Goal: Transaction & Acquisition: Complete application form

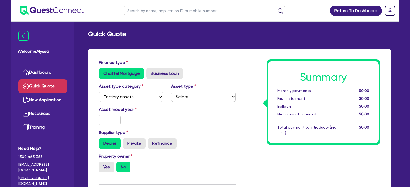
select select "TERTIARY_ASSETS"
click at [110, 117] on input "text" at bounding box center [110, 120] width 22 height 10
type input "2025"
click at [104, 169] on label "Yes" at bounding box center [106, 167] width 15 height 11
click at [102, 165] on input "Yes" at bounding box center [101, 164] width 4 height 4
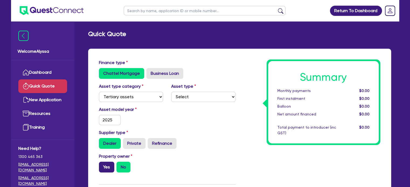
radio input "true"
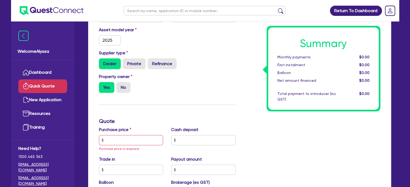
scroll to position [87, 0]
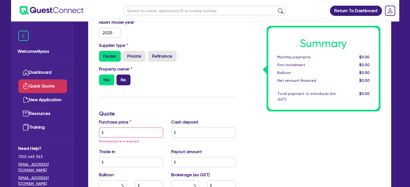
click at [123, 79] on label "No" at bounding box center [123, 80] width 14 height 11
click at [120, 78] on input "No" at bounding box center [118, 77] width 4 height 4
radio input "true"
click at [110, 128] on input "text" at bounding box center [131, 133] width 64 height 10
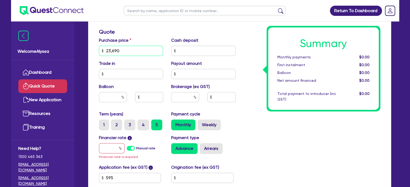
scroll to position [170, 0]
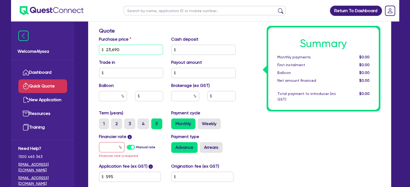
type input "23,690"
click at [184, 96] on input "text" at bounding box center [185, 96] width 28 height 10
type input "5.5"
click at [114, 145] on input "text" at bounding box center [112, 147] width 26 height 10
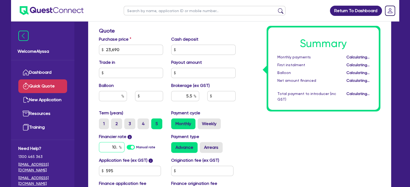
type input "1"
type input "1,338.95"
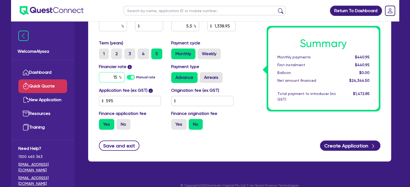
scroll to position [246, 0]
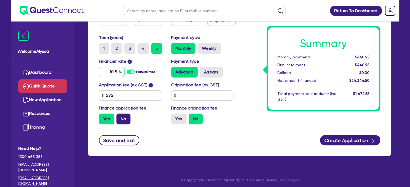
type input "10.5"
type input "1,338.95"
click at [126, 122] on label "No" at bounding box center [123, 119] width 14 height 11
click at [120, 117] on input "No" at bounding box center [118, 116] width 4 height 4
radio input "true"
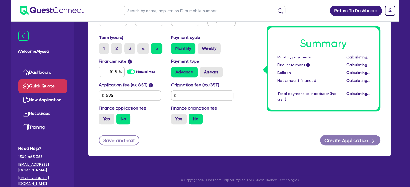
type input "1,302.95"
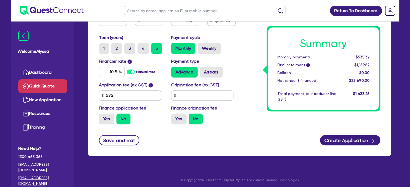
click at [233, 123] on div "Yes No" at bounding box center [203, 119] width 64 height 11
click at [128, 47] on label "3" at bounding box center [129, 48] width 11 height 11
click at [128, 47] on input "3" at bounding box center [126, 45] width 4 height 4
radio input "true"
type input "1,302.95"
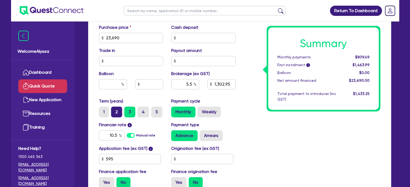
scroll to position [182, 0]
click at [115, 134] on input "10.5" at bounding box center [112, 135] width 26 height 10
type input "10.95"
click at [243, 120] on div "Summary Monthly payments Calculating... First instalment i Calculating... Ballo…" at bounding box center [311, 34] width 145 height 315
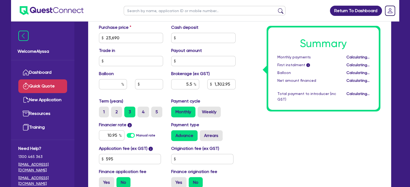
type input "1,302.95"
click at [192, 166] on div "Application fee (ex GST) i 595 Origination fee (ex GST) Finance application fee…" at bounding box center [167, 168] width 145 height 47
click at [182, 158] on input "text" at bounding box center [202, 159] width 62 height 10
type input "550"
click at [272, 142] on div "Summary Monthly payments $814.48 First instalment i $2,073.98 Balloon $0.00 Net…" at bounding box center [311, 34] width 145 height 315
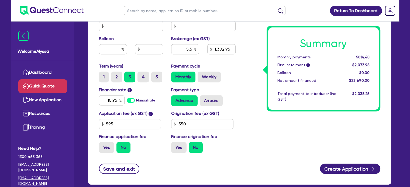
scroll to position [217, 0]
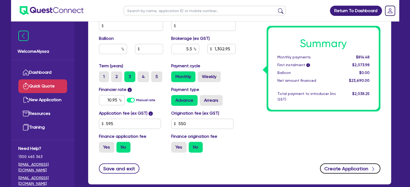
click at [351, 164] on button "Create Application" at bounding box center [350, 168] width 60 height 10
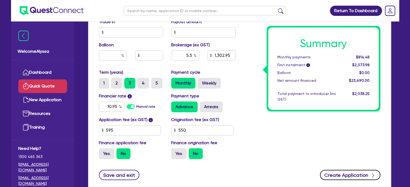
scroll to position [224, 0]
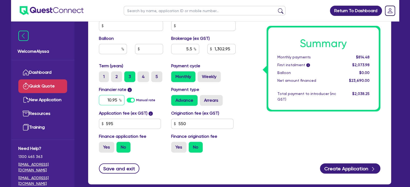
click at [113, 99] on input "10.95" at bounding box center [112, 100] width 26 height 10
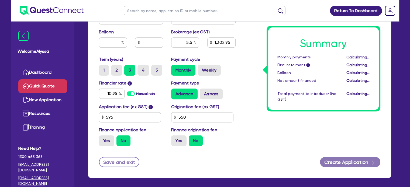
type input "1,302.95"
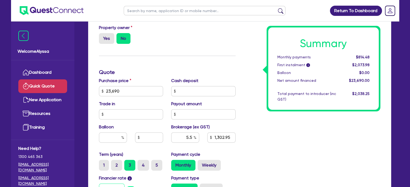
scroll to position [129, 0]
click at [108, 40] on label "Yes" at bounding box center [106, 38] width 15 height 11
click at [102, 36] on input "Yes" at bounding box center [101, 35] width 4 height 4
radio input "true"
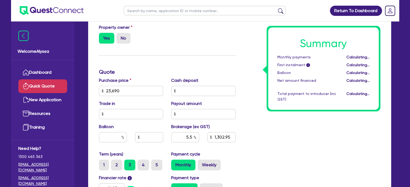
type input "1,302.95"
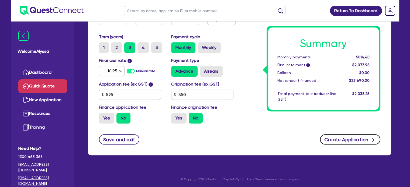
click at [338, 135] on button "Create Application" at bounding box center [350, 139] width 60 height 10
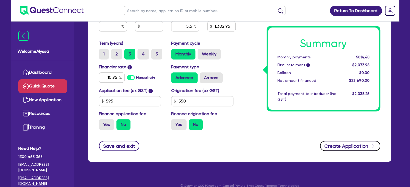
scroll to position [253, 0]
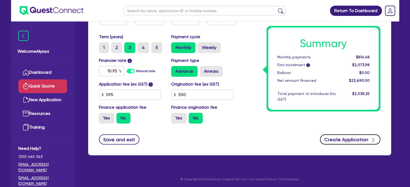
click at [344, 137] on button "Create Application" at bounding box center [350, 139] width 60 height 10
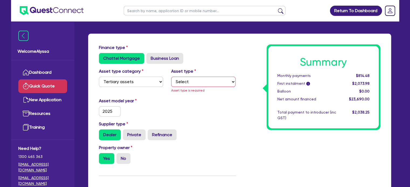
scroll to position [15, 0]
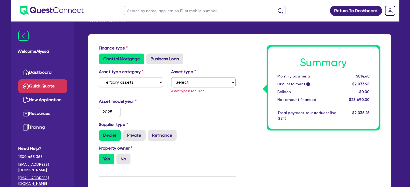
click at [182, 79] on select "Select Beauty equipment IT equipment IT software Watercraft Other" at bounding box center [203, 82] width 64 height 10
select select "BEAUTY_EQUIPMENT"
click at [171, 77] on select "Select Beauty equipment IT equipment IT software Watercraft Other" at bounding box center [203, 82] width 64 height 10
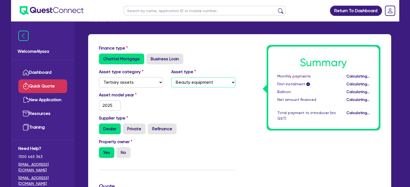
type input "1,302.95"
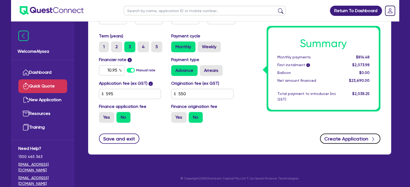
click at [350, 136] on button "Create Application" at bounding box center [350, 139] width 60 height 10
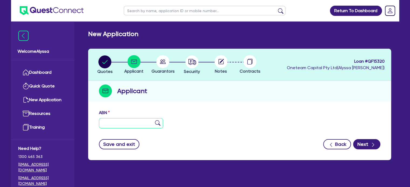
click at [115, 119] on input "text" at bounding box center [131, 123] width 64 height 10
paste input "64 457 305 765"
type input "64 457 305 765"
click at [158, 123] on img at bounding box center [157, 122] width 5 height 5
type input "[PERSON_NAME]"
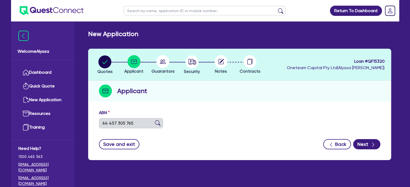
type input "dermal philosophy"
select select "SOLE_TRADER"
type input "[DATE]"
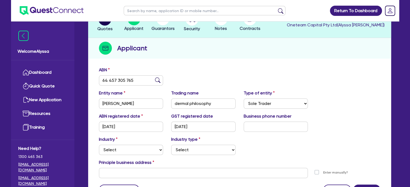
scroll to position [61, 0]
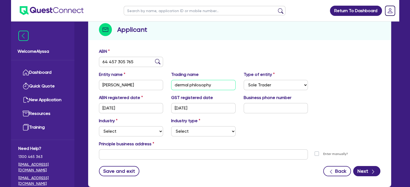
drag, startPoint x: 219, startPoint y: 83, endPoint x: 156, endPoint y: 80, distance: 63.1
click at [156, 80] on div "Entity name VINEY, CRISTY MAREE Trading name dermal philosophy Type of entity S…" at bounding box center [239, 82] width 289 height 23
click at [120, 125] on div "Industry Select Accomodation & Food Services Administrative & Support Services …" at bounding box center [131, 127] width 72 height 19
click at [115, 130] on select "Select Accomodation & Food Services Administrative & Support Services Agricultu…" at bounding box center [131, 131] width 64 height 10
select select "HEALTH_BEAUTY"
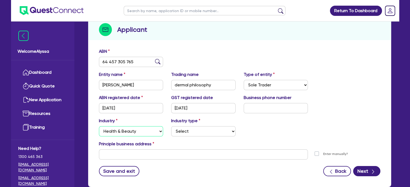
click at [99, 126] on select "Select Accomodation & Food Services Administrative & Support Services Agricultu…" at bounding box center [131, 131] width 64 height 10
click at [193, 132] on select "Select Chiropractic, Osteopathic Services Cosmetics Supplies Day Spas, Health R…" at bounding box center [203, 131] width 64 height 10
select select "HAIR_BEAUTY_SALONS"
click at [171, 126] on select "Select Chiropractic, Osteopathic Services Cosmetics Supplies Day Spas, Health R…" at bounding box center [203, 131] width 64 height 10
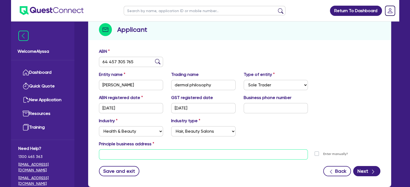
click at [168, 151] on input "text" at bounding box center [203, 154] width 209 height 10
paste input "19 Adriana way, HALLS HEAD WA 6210"
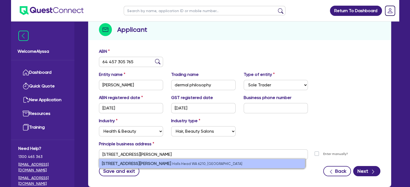
click at [172, 165] on small "Halls Head WA 6210, Australia" at bounding box center [207, 164] width 70 height 4
type input "[STREET_ADDRESS][PERSON_NAME]"
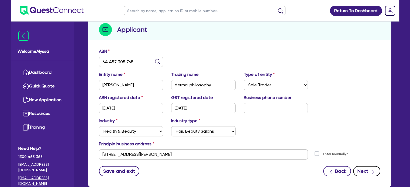
click at [358, 170] on button "Next" at bounding box center [366, 171] width 27 height 10
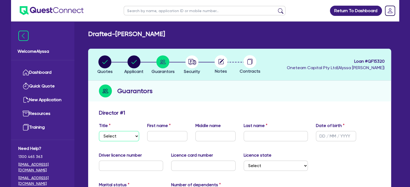
click at [118, 136] on select "Select Mr Mrs Ms Miss Dr" at bounding box center [119, 136] width 40 height 10
select select "MRS"
click at [99, 131] on select "Select Mr Mrs Ms Miss Dr" at bounding box center [119, 136] width 40 height 10
drag, startPoint x: 165, startPoint y: 138, endPoint x: 110, endPoint y: 131, distance: 56.2
click at [110, 131] on div "Title Select Mr Mrs Ms Miss Dr First name Kristy Middle name Last name Date of …" at bounding box center [239, 134] width 289 height 23
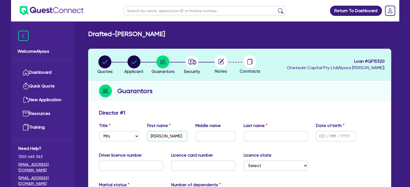
type input "[PERSON_NAME]"
type input "Maree"
type input "[PERSON_NAME]"
type input "[DATE]"
type input "6632004"
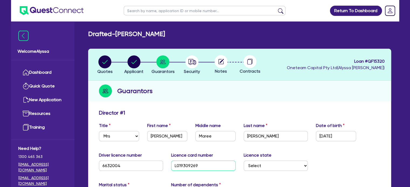
type input "L019309269"
click at [261, 162] on select "Select [GEOGRAPHIC_DATA] [GEOGRAPHIC_DATA] [GEOGRAPHIC_DATA] [GEOGRAPHIC_DATA] …" at bounding box center [275, 166] width 64 height 10
select select "WA"
click at [243, 161] on select "Select [GEOGRAPHIC_DATA] [GEOGRAPHIC_DATA] [GEOGRAPHIC_DATA] [GEOGRAPHIC_DATA] …" at bounding box center [275, 166] width 64 height 10
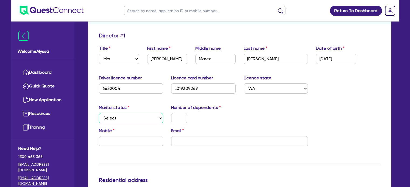
click at [114, 117] on select "Select Single Married De Facto / Partner" at bounding box center [131, 118] width 64 height 10
select select "MARRIED"
click at [99, 113] on select "Select Single Married De Facto / Partner" at bounding box center [131, 118] width 64 height 10
click at [180, 120] on input "text" at bounding box center [179, 118] width 16 height 10
click at [183, 142] on input "email" at bounding box center [239, 141] width 137 height 10
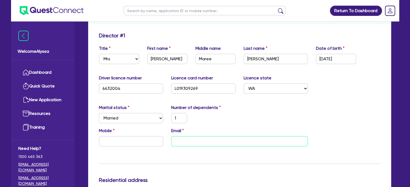
paste input "[EMAIL_ADDRESS][DOMAIN_NAME]"
type input "1"
type input "[EMAIL_ADDRESS][DOMAIN_NAME]"
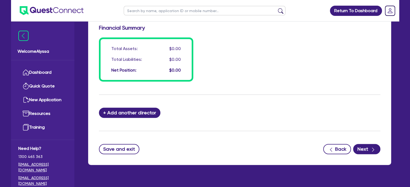
scroll to position [436, 0]
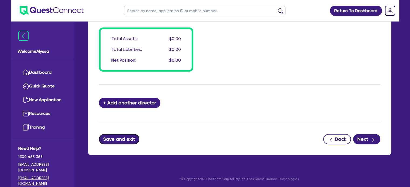
click at [116, 138] on button "Save and exit" at bounding box center [119, 139] width 41 height 10
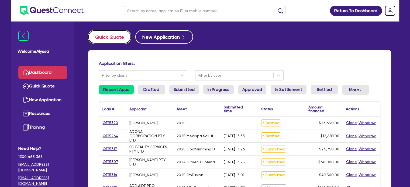
click at [114, 37] on button "Quick Quote" at bounding box center [109, 36] width 43 height 13
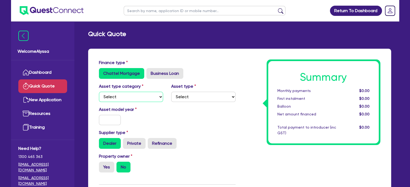
click at [134, 96] on select "Select Cars and light trucks Primary assets Secondary assets Tertiary assets" at bounding box center [131, 97] width 64 height 10
select select "CARS_AND_LIGHT_TRUCKS"
click at [99, 92] on select "Select Cars and light trucks Primary assets Secondary assets Tertiary assets" at bounding box center [131, 97] width 64 height 10
click at [182, 96] on select "Select Passenger vehicles Vans and utes Light trucks up to 4.5 tonne" at bounding box center [203, 97] width 64 height 10
select select "PASSENGER_VEHICLES"
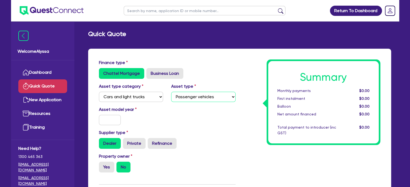
click at [171, 92] on select "Select Passenger vehicles Vans and utes Light trucks up to 4.5 tonne" at bounding box center [203, 97] width 64 height 10
click at [112, 123] on input "text" at bounding box center [110, 120] width 22 height 10
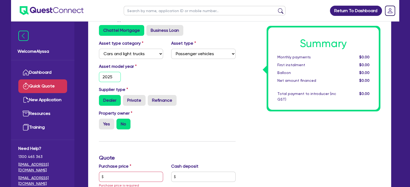
scroll to position [44, 0]
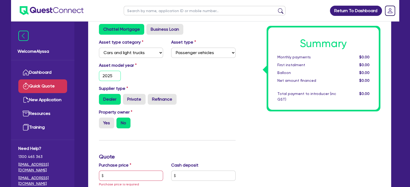
type input "2025"
click at [107, 127] on label "Yes" at bounding box center [106, 123] width 15 height 11
click at [102, 121] on input "Yes" at bounding box center [101, 120] width 4 height 4
radio input "true"
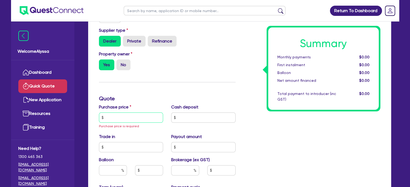
click at [116, 117] on input "text" at bounding box center [131, 118] width 64 height 10
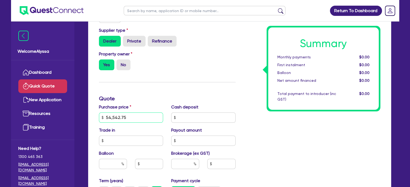
type input "54,542.75"
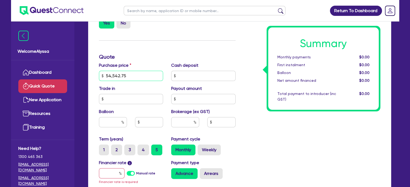
scroll to position [158, 0]
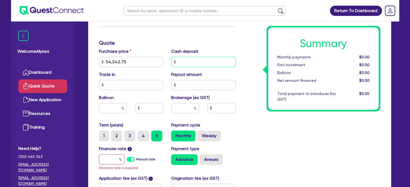
click at [179, 60] on input "text" at bounding box center [203, 62] width 64 height 10
type input "500"
click at [136, 87] on input "text" at bounding box center [131, 85] width 64 height 10
type input "33,000"
click at [184, 83] on input "text" at bounding box center [203, 85] width 64 height 10
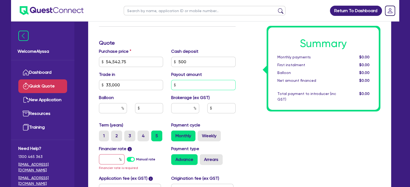
paste input "24,392.31"
type input "24,392.31"
click at [240, 138] on div "Summary Monthly payments $0.00 First instalment $0.00 Balloon $0.00 Net amount …" at bounding box center [311, 61] width 145 height 321
click at [186, 108] on input "text" at bounding box center [185, 108] width 28 height 10
type input "1"
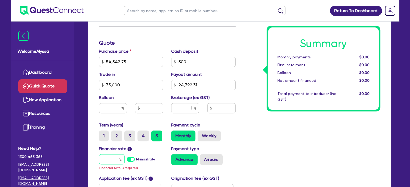
click at [111, 159] on input "text" at bounding box center [112, 159] width 26 height 10
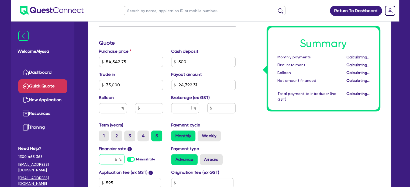
type input "6."
type input "460.9"
type input "6.92"
click at [247, 141] on div "Summary Monthly payments $896.37 First instalment $896.37 Balloon $0.00 Net amo…" at bounding box center [311, 58] width 145 height 315
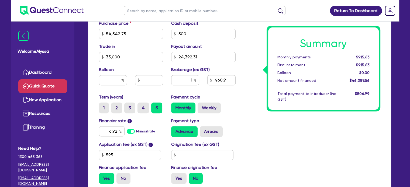
scroll to position [186, 0]
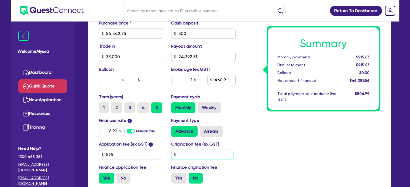
click at [193, 151] on input "text" at bounding box center [202, 155] width 62 height 10
type input "500"
click at [297, 153] on div "Summary Monthly payments $915.63 First instalment $1,465.63 Balloon $0.00 Net a…" at bounding box center [311, 30] width 145 height 315
click at [183, 175] on label "Yes" at bounding box center [178, 178] width 15 height 11
click at [175, 175] on input "Yes" at bounding box center [173, 175] width 4 height 4
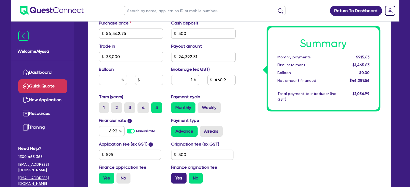
radio input "true"
type input "466.4"
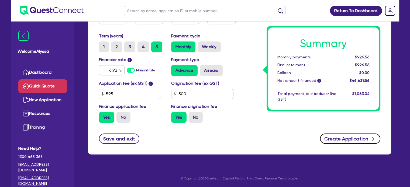
click at [351, 137] on button "Create Application" at bounding box center [350, 139] width 60 height 10
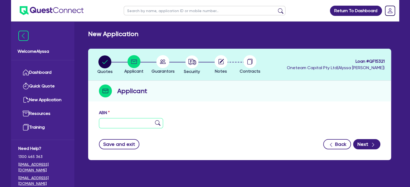
click at [133, 123] on input "text" at bounding box center [131, 123] width 64 height 10
type input "11 111 111 111"
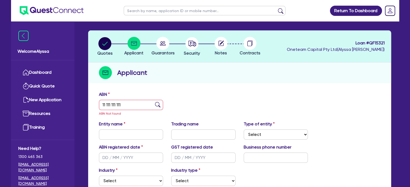
scroll to position [21, 0]
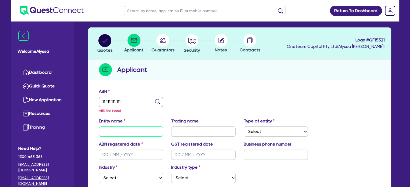
click at [117, 132] on input "text" at bounding box center [131, 132] width 64 height 10
type input "[PERSON_NAME]"
click at [264, 131] on select "Select Sole Trader Company Partnership Trust" at bounding box center [275, 132] width 64 height 10
select select "SOLE_TRADER"
click at [243, 127] on select "Select Sole Trader Company Partnership Trust" at bounding box center [275, 132] width 64 height 10
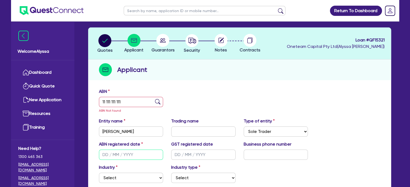
click at [143, 157] on input "text" at bounding box center [131, 155] width 64 height 10
type input "[DATE]"
click at [115, 177] on select "Select Accomodation & Food Services Administrative & Support Services Agricultu…" at bounding box center [131, 178] width 64 height 10
select select "HEALTH_BEAUTY"
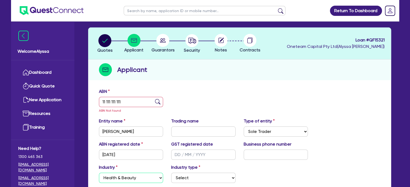
click at [99, 173] on select "Select Accomodation & Food Services Administrative & Support Services Agricultu…" at bounding box center [131, 178] width 64 height 10
click at [186, 177] on select "Select Chiropractic, Osteopathic Services Cosmetics Supplies Day Spas, Health R…" at bounding box center [203, 178] width 64 height 10
select select "HAIR_BEAUTY_SALONS"
click at [171, 173] on select "Select Chiropractic, Osteopathic Services Cosmetics Supplies Day Spas, Health R…" at bounding box center [203, 178] width 64 height 10
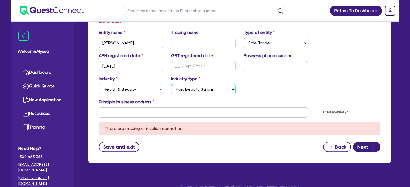
scroll to position [118, 0]
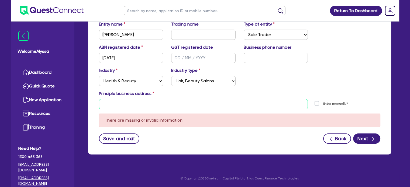
click at [127, 106] on input "text" at bounding box center [203, 104] width 209 height 10
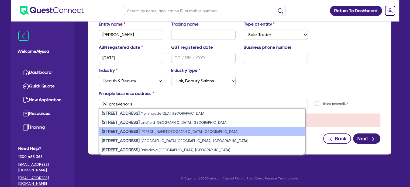
click at [131, 135] on li "94 Grosvenor Street Sandy Bay TAS, Australia" at bounding box center [201, 131] width 205 height 9
type input "[STREET_ADDRESS][PERSON_NAME]"
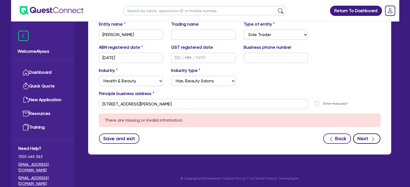
click at [358, 137] on button "Next" at bounding box center [366, 139] width 27 height 10
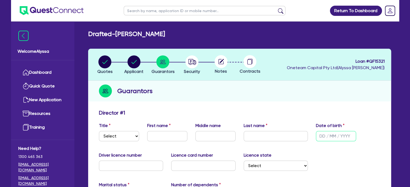
click at [321, 135] on input "text" at bounding box center [336, 136] width 40 height 10
type input "[DATE]"
click at [128, 141] on select "Select Mr Mrs Ms Miss Dr" at bounding box center [119, 136] width 40 height 10
select select "MR"
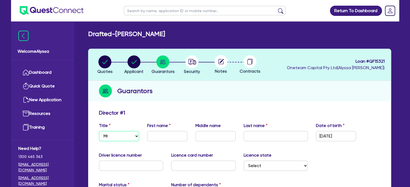
click at [99, 131] on select "Select Mr Mrs Ms Miss Dr" at bounding box center [119, 136] width 40 height 10
type input "[PERSON_NAME]"
type input "Green"
click at [207, 135] on input "text" at bounding box center [215, 136] width 40 height 10
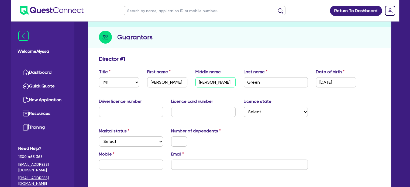
scroll to position [75, 0]
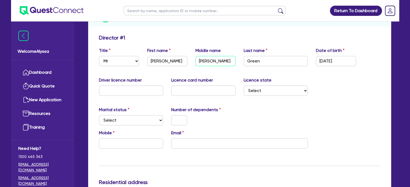
type input "[PERSON_NAME]"
click at [118, 90] on input "text" at bounding box center [131, 91] width 64 height 10
type input "5870312"
click at [183, 94] on input "text" at bounding box center [203, 91] width 64 height 10
type input "T01395367"
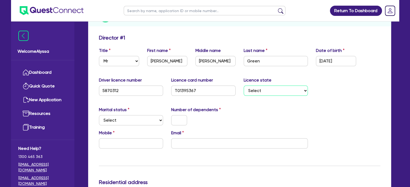
click at [262, 92] on select "Select [GEOGRAPHIC_DATA] [GEOGRAPHIC_DATA] [GEOGRAPHIC_DATA] [GEOGRAPHIC_DATA] …" at bounding box center [275, 91] width 64 height 10
select select "TAS"
click at [243, 86] on select "Select [GEOGRAPHIC_DATA] [GEOGRAPHIC_DATA] [GEOGRAPHIC_DATA] [GEOGRAPHIC_DATA] …" at bounding box center [275, 91] width 64 height 10
click at [114, 122] on select "Select Single Married De Facto / Partner" at bounding box center [131, 120] width 64 height 10
select select "MARRIED"
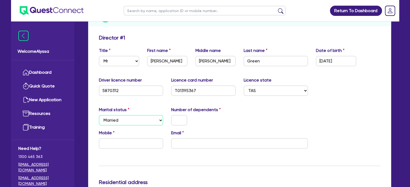
click at [99, 115] on select "Select Single Married De Facto / Partner" at bounding box center [131, 120] width 64 height 10
click at [179, 121] on input "text" at bounding box center [179, 120] width 16 height 10
click at [115, 142] on input "text" at bounding box center [131, 143] width 64 height 10
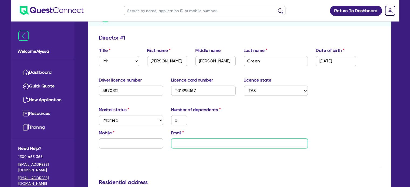
click at [187, 145] on input "email" at bounding box center [239, 143] width 137 height 10
paste input "[EMAIL_ADDRESS][DOMAIN_NAME]"
type input "0"
type input "[EMAIL_ADDRESS][DOMAIN_NAME]"
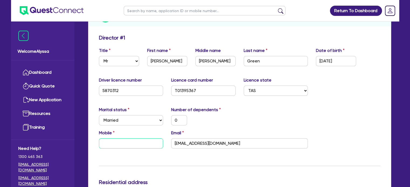
click at [118, 142] on input "text" at bounding box center [131, 143] width 64 height 10
type input "0"
type input "04"
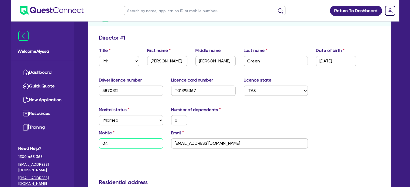
type input "0"
type input "041"
type input "0"
type input "0411"
type input "0"
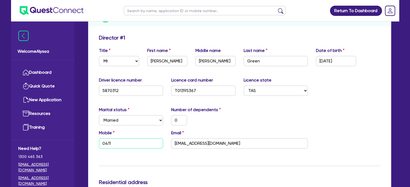
type input "0411 7"
type input "0"
type input "0411 70"
type input "0"
type input "0411 707"
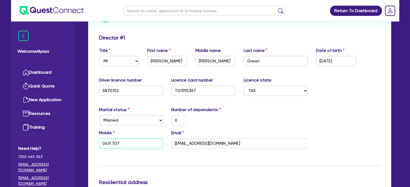
type input "0"
type input "0411 707 2"
type input "0"
type input "0411 707 22"
type input "0"
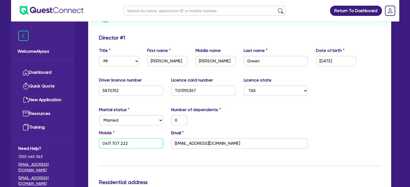
type input "0411 707 222"
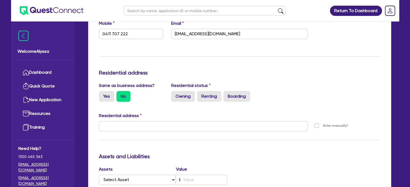
scroll to position [187, 0]
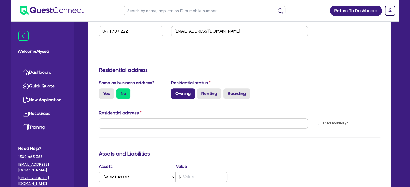
click at [178, 91] on label "Owning" at bounding box center [183, 93] width 24 height 11
click at [175, 91] on input "Owning" at bounding box center [173, 90] width 4 height 4
radio input "true"
type input "0"
type input "0411 707 222"
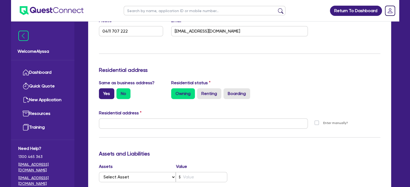
click at [112, 94] on label "Yes" at bounding box center [106, 93] width 15 height 11
click at [102, 92] on input "Yes" at bounding box center [101, 90] width 4 height 4
radio input "true"
type input "0"
type input "0411 707 222"
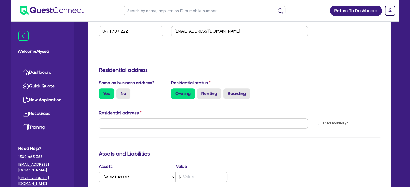
type input "[STREET_ADDRESS][PERSON_NAME]"
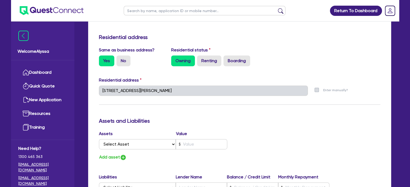
scroll to position [221, 0]
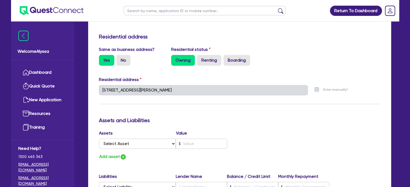
click at [93, 91] on div "Update residential status for Director #1 Boarding is only acceptable when the …" at bounding box center [239, 128] width 303 height 484
click at [140, 146] on select "Select Asset Cash Property Investment property Vehicle Truck Trailer Equipment …" at bounding box center [137, 144] width 77 height 10
select select "PROPERTY"
click at [99, 139] on select "Select Asset Cash Property Investment property Vehicle Truck Trailer Equipment …" at bounding box center [137, 144] width 77 height 10
type input "0"
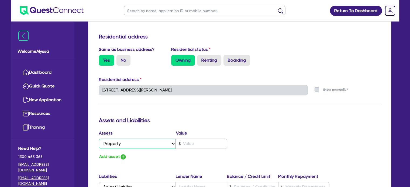
type input "0411 707 222"
click at [188, 139] on input "text" at bounding box center [201, 144] width 51 height 10
type input "0"
type input "0411 707 222"
type input "15"
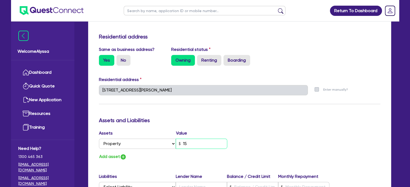
type input "0"
type input "0411 707 222"
type input "0"
type input "0411 707 222"
type input "150"
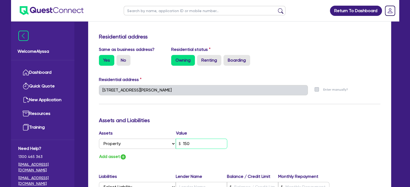
type input "0"
type input "0411 707 222"
type input "1,500"
type input "0"
type input "0411 707 222"
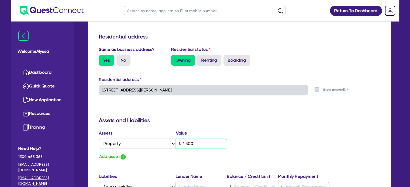
type input "15,000"
type input "0"
type input "0411 707 222"
type input "150,000"
type input "0"
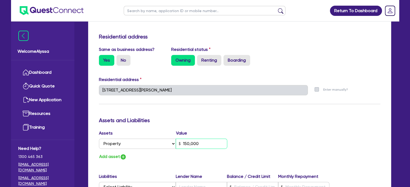
type input "0411 707 222"
type input "1,500,000"
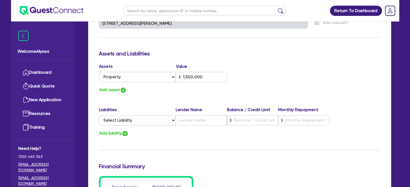
click at [248, 79] on div "Assets Value Select Asset Cash Property Investment property Vehicle Truck Trail…" at bounding box center [239, 78] width 289 height 30
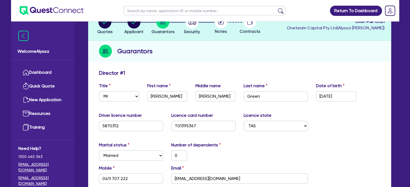
scroll to position [0, 0]
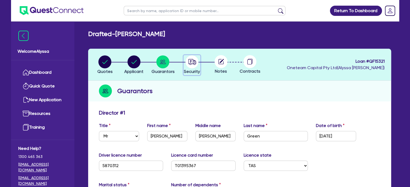
click at [189, 62] on circle "button" at bounding box center [191, 61] width 13 height 13
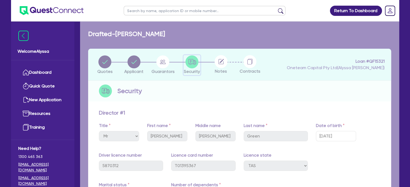
select select "CARS_AND_LIGHT_TRUCKS"
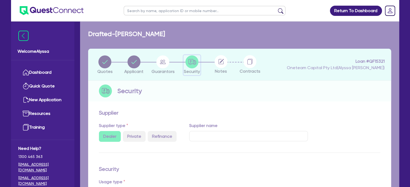
select select "PASSENGER_VEHICLES"
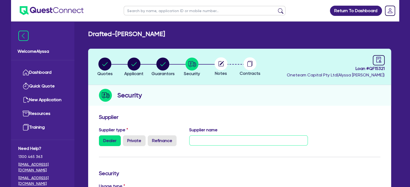
click at [226, 142] on input "text" at bounding box center [248, 140] width 118 height 10
type input "GWM"
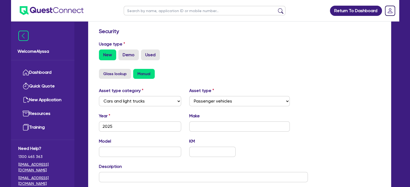
scroll to position [143, 0]
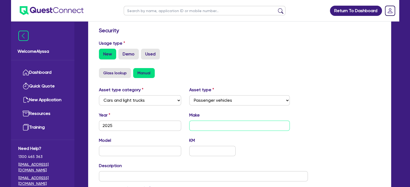
click at [206, 124] on input "text" at bounding box center [239, 126] width 100 height 10
type input "Haval"
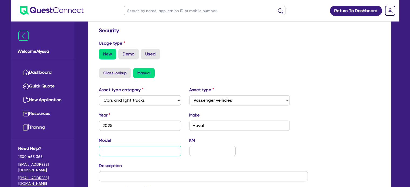
click at [104, 152] on input "text" at bounding box center [140, 151] width 82 height 10
type input "Tank 300"
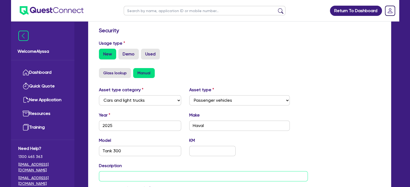
click at [118, 176] on input "text" at bounding box center [203, 176] width 209 height 10
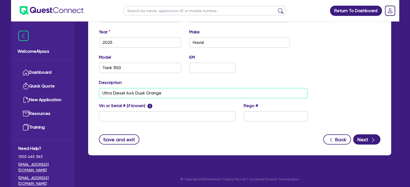
scroll to position [226, 0]
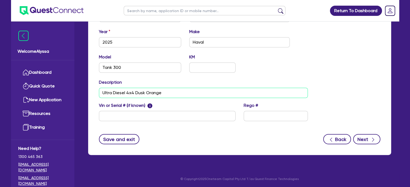
type input "Ultra Diesel 4x4 Dusk Orange"
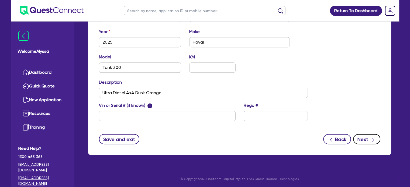
click at [367, 138] on button "Next" at bounding box center [366, 139] width 27 height 10
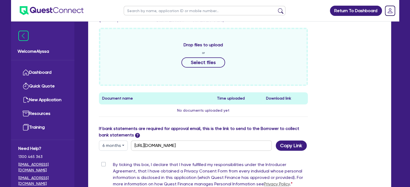
scroll to position [231, 0]
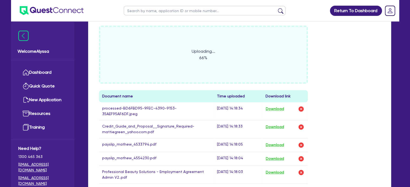
click at [367, 102] on div "Uploading... 66% Document name Time uploaded Download link processed-BD6FBD95-9…" at bounding box center [239, 109] width 289 height 167
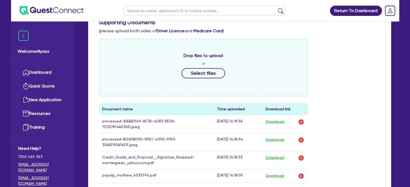
scroll to position [124, 0]
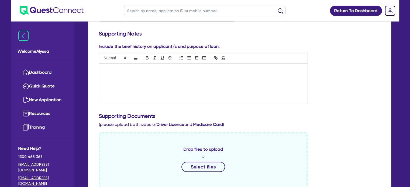
click at [116, 66] on div at bounding box center [203, 84] width 208 height 40
paste div
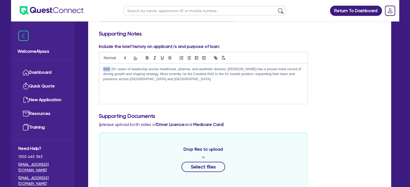
drag, startPoint x: 110, startPoint y: 68, endPoint x: 86, endPoint y: 65, distance: 24.2
click at [86, 65] on div "Quotes Applicant Guarantors Security Notes Contracts Loan # QF15321 Oneteam Cap…" at bounding box center [239, 173] width 311 height 497
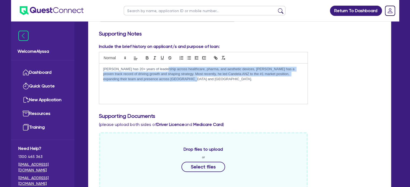
drag, startPoint x: 183, startPoint y: 78, endPoint x: 161, endPoint y: 69, distance: 24.3
click at [161, 69] on p "Mathew has 20+ years of leadership across healthcare, pharma, and aesthetic dev…" at bounding box center [203, 74] width 200 height 15
click at [177, 79] on p "Mathew has 20+ years of leadership across healthcare, pharma, and aesthetic dev…" at bounding box center [203, 74] width 200 height 15
drag, startPoint x: 177, startPoint y: 79, endPoint x: 226, endPoint y: 70, distance: 49.9
click at [226, 70] on p "Mathew has 20+ years of leadership across healthcare, pharma, and aesthetic dev…" at bounding box center [203, 74] width 200 height 15
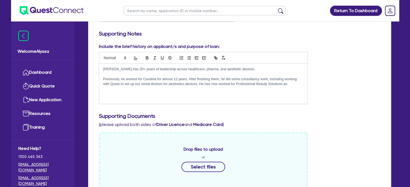
click at [292, 83] on p "Previously, he worked for Candela for almost 12 years. After finishing there, h…" at bounding box center [203, 82] width 200 height 10
click at [198, 84] on p "Previously, he worked for Candela for almost 12 years. After finishing there, h…" at bounding box center [203, 84] width 200 height 15
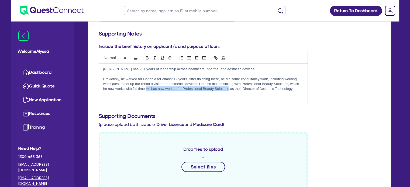
drag, startPoint x: 229, startPoint y: 88, endPoint x: 145, endPoint y: 89, distance: 83.2
click at [145, 89] on p "Previously, he worked for Candela for almost 12 years. After finishing there, h…" at bounding box center [203, 84] width 200 height 15
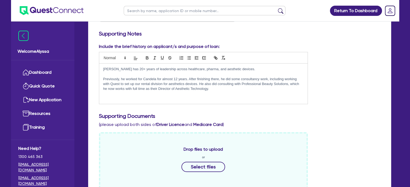
click at [220, 83] on p "Previously, he worked for Candela for almost 12 years. After finishing there, h…" at bounding box center [203, 84] width 200 height 15
click at [211, 89] on p "Previously, he worked for Candela for almost 12 years. After finishing there, h…" at bounding box center [203, 84] width 200 height 15
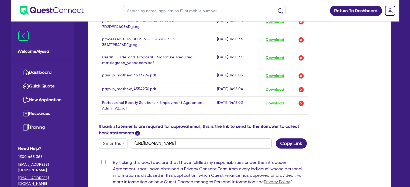
scroll to position [375, 0]
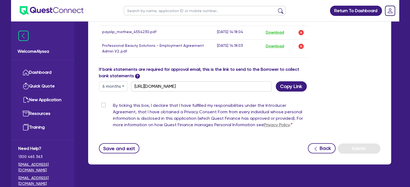
click at [113, 102] on label "By ticking this box, I declare that I have fulfilled my responsibilities under …" at bounding box center [210, 116] width 195 height 28
click at [102, 102] on input "By ticking this box, I declare that I have fulfilled my responsibilities under …" at bounding box center [101, 104] width 4 height 5
checkbox input "true"
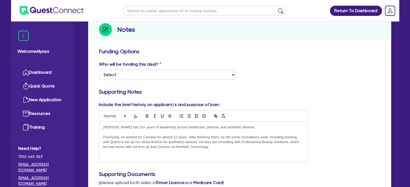
scroll to position [0, 0]
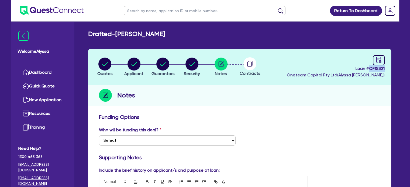
drag, startPoint x: 384, startPoint y: 69, endPoint x: 369, endPoint y: 70, distance: 15.1
click at [369, 70] on span "Loan # QF15321" at bounding box center [336, 68] width 98 height 6
copy span "QF15321"
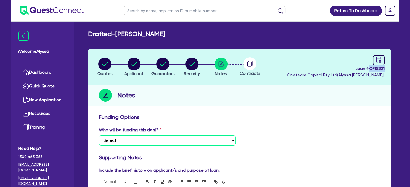
click at [134, 140] on select "Select I want Quest to fund 100% I will fund 100% I will co-fund with Quest Oth…" at bounding box center [167, 140] width 137 height 10
select select "Other"
click at [99, 135] on select "Select I want Quest to fund 100% I will fund 100% I will co-fund with Quest Oth…" at bounding box center [167, 140] width 137 height 10
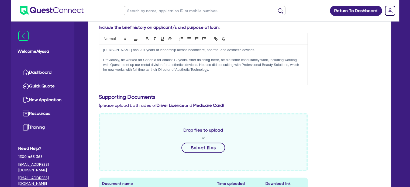
scroll to position [143, 0]
drag, startPoint x: 159, startPoint y: 49, endPoint x: 210, endPoint y: 50, distance: 50.9
click at [210, 50] on p "Mathew has 20+ years of leadership across healthcare, pharma, and aesthetic dev…" at bounding box center [203, 50] width 200 height 5
click at [196, 50] on p "Mathew has 20+ years of leadership in the aesthetic devices." at bounding box center [203, 50] width 200 height 5
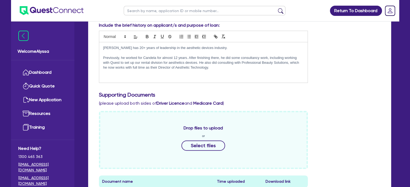
scroll to position [145, 0]
click at [299, 61] on p "Previously, he worked for Candela for almost 12 years. After finishing there, h…" at bounding box center [203, 62] width 200 height 15
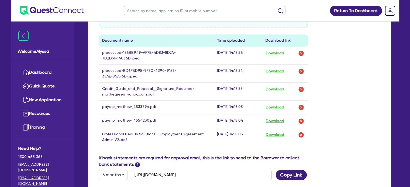
scroll to position [375, 0]
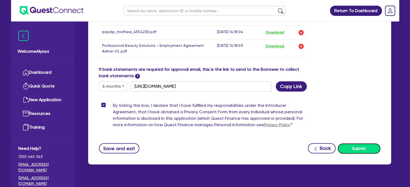
click at [355, 144] on button "Submit" at bounding box center [358, 149] width 43 height 10
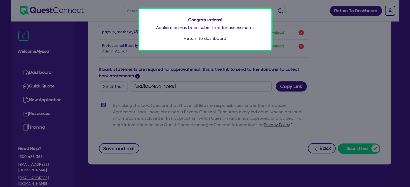
click at [194, 42] on div "Congratulations! Application has been submitted for assessment. Return to dashb…" at bounding box center [205, 30] width 133 height 42
click at [185, 39] on link "Return to dashboard" at bounding box center [205, 38] width 42 height 6
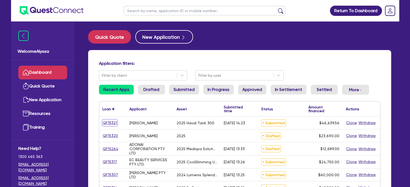
click at [108, 123] on link "QF15321" at bounding box center [109, 123] width 15 height 6
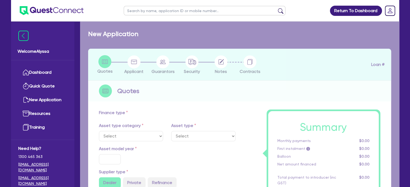
select select "CARS_AND_LIGHT_TRUCKS"
type input "2025"
radio input "true"
type input "54,542.75"
type input "500"
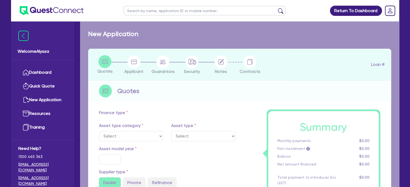
type input "33,000"
type input "24,392.31"
type input "1"
type input "466.4"
type input "6.92"
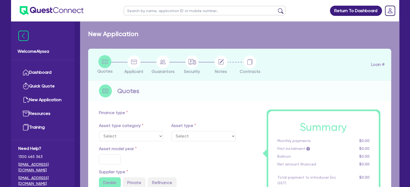
type input "500"
select select "PASSENGER_VEHICLES"
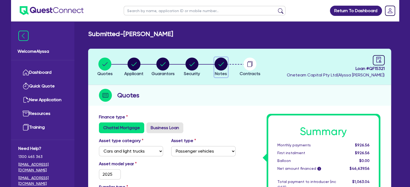
click at [217, 63] on circle "button" at bounding box center [220, 64] width 13 height 13
select select "Other"
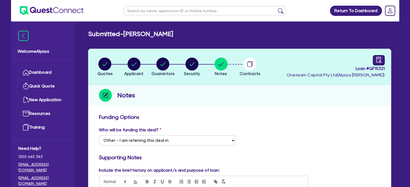
click at [379, 58] on icon "audit" at bounding box center [378, 60] width 6 height 6
select select "SUBMITTED_NEW"
select select "Other"
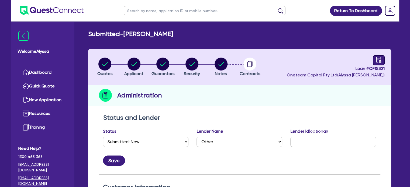
scroll to position [137, 0]
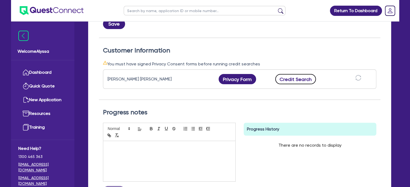
click at [300, 82] on button "Credit Search" at bounding box center [295, 79] width 41 height 10
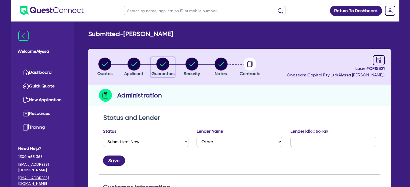
click at [161, 65] on icon "button" at bounding box center [162, 64] width 5 height 4
select select "MR"
select select "TAS"
select select "MARRIED"
select select "PROPERTY"
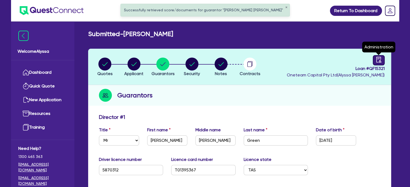
click at [377, 58] on icon "audit" at bounding box center [378, 60] width 5 height 6
select select "SUBMITTED_NEW"
select select "Other"
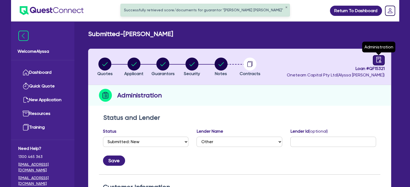
click at [377, 58] on icon "audit" at bounding box center [378, 60] width 5 height 6
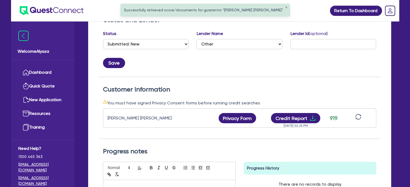
scroll to position [99, 0]
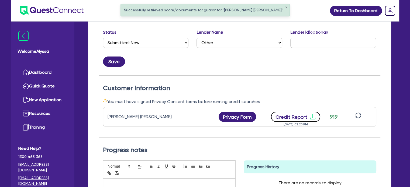
click at [290, 114] on button "Credit Report" at bounding box center [295, 117] width 49 height 10
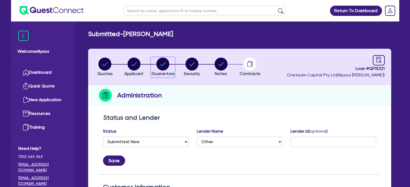
click at [161, 67] on circle "button" at bounding box center [162, 64] width 13 height 13
select select "MR"
select select "TAS"
select select "MARRIED"
select select "PROPERTY"
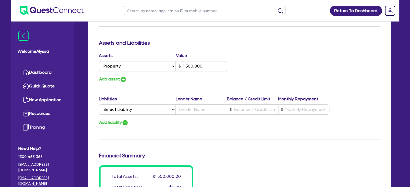
scroll to position [303, 0]
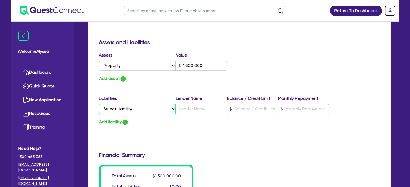
click at [144, 107] on select "Select Liability Credit card Mortgage Investment property loan Vehicle loan Tru…" at bounding box center [137, 109] width 77 height 10
select select "VEHICLE_LOAN"
click at [99, 104] on select "Select Liability Credit card Mortgage Investment property loan Vehicle loan Tru…" at bounding box center [137, 109] width 77 height 10
type input "0"
type input "0411 707 222"
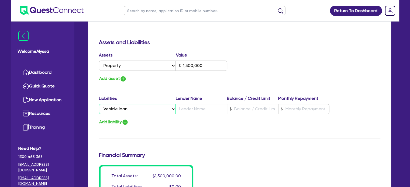
type input "1,500,000"
type input "0"
type input "0411 707 222"
type input "1,500,000"
type input "P"
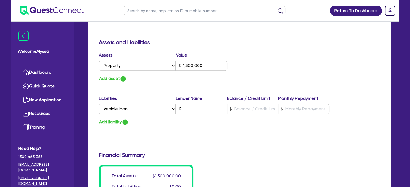
type input "0"
type input "0411 707 222"
type input "1,500,000"
type input "Pl"
type input "0"
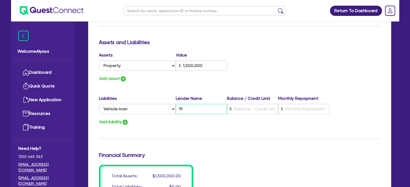
type input "0411 707 222"
type input "1,500,000"
type input "Ple"
type input "0"
type input "0411 707 222"
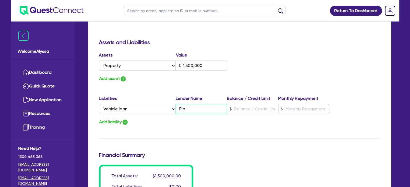
type input "1,500,000"
type input "Plen"
type input "0"
type input "0411 707 222"
type input "1,500,000"
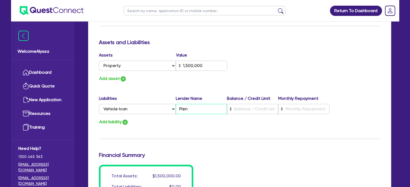
type input "Plent"
type input "0"
type input "0411 707 222"
type input "1,500,000"
type input "Plenti"
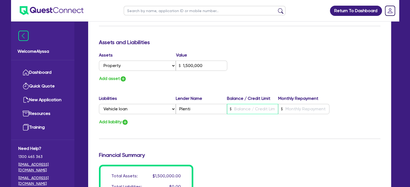
type input "0"
type input "0411 707 222"
type input "1,500,000"
type input "2"
type input "0"
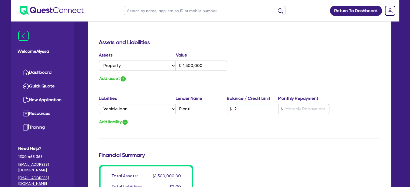
type input "0411 707 222"
type input "1,500,000"
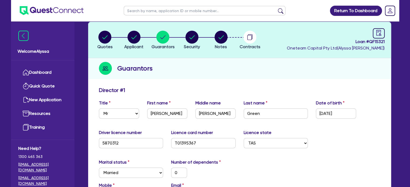
scroll to position [0, 0]
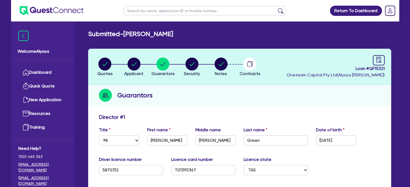
type input "24"
click at [100, 64] on circle "button" at bounding box center [104, 64] width 13 height 13
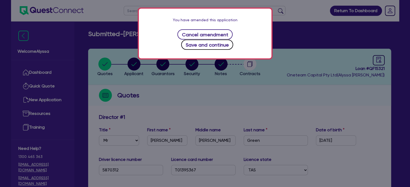
click at [225, 40] on button "Save and continue" at bounding box center [207, 45] width 52 height 10
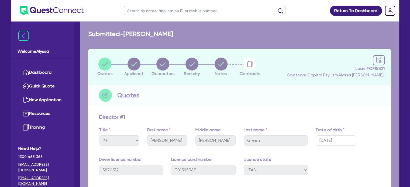
select select "CARS_AND_LIGHT_TRUCKS"
select select "PASSENGER_VEHICLES"
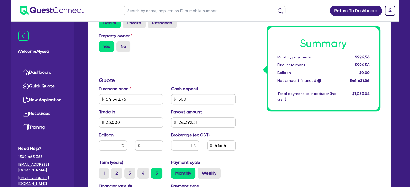
scroll to position [175, 0]
drag, startPoint x: 200, startPoint y: 123, endPoint x: 169, endPoint y: 120, distance: 31.1
click at [169, 120] on div "Payout amount 24,392.31" at bounding box center [203, 118] width 72 height 19
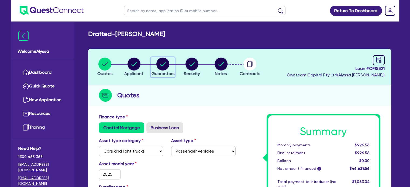
type input "54,542.75"
type input "33,000"
type input "24,392.31"
click at [160, 66] on circle "button" at bounding box center [162, 64] width 13 height 13
type input "54,542.75"
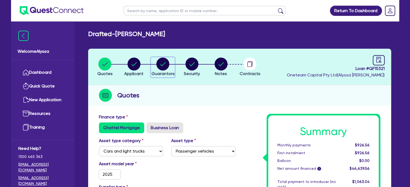
type input "33,000"
type input "24,392.31"
select select "MR"
select select "TAS"
select select "MARRIED"
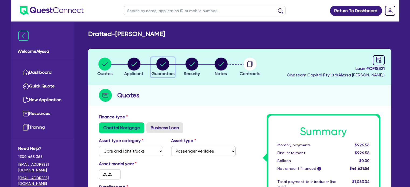
select select "PROPERTY"
select select "VEHICLE_LOAN"
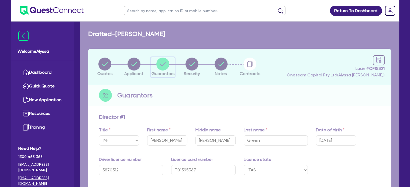
type input "0"
type input "0411 707 222"
type input "1,500,000"
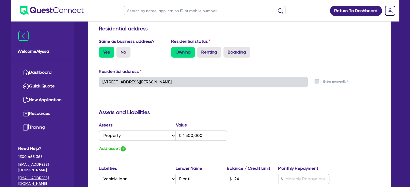
scroll to position [328, 0]
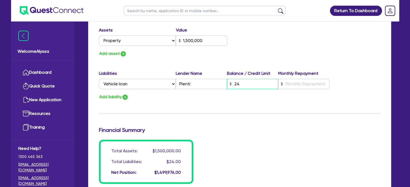
drag, startPoint x: 223, startPoint y: 86, endPoint x: 215, endPoint y: 85, distance: 8.2
click at [215, 85] on div "Select Liability Credit card Mortgage Investment property loan Vehicle loan Tru…" at bounding box center [214, 84] width 231 height 10
paste input ",392.31"
type input "0"
type input "0411 707 222"
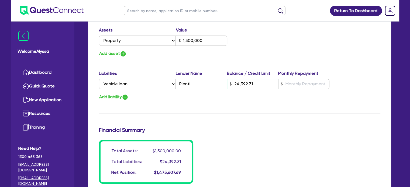
type input "1,500,000"
type input "24,392.31"
click at [285, 82] on input "text" at bounding box center [303, 84] width 51 height 10
type input "0"
type input "0411 707 222"
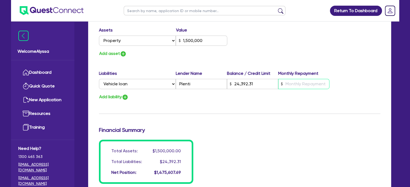
type input "1,500,000"
type input "24,392.31"
type input "7"
type input "0"
type input "0411 707 222"
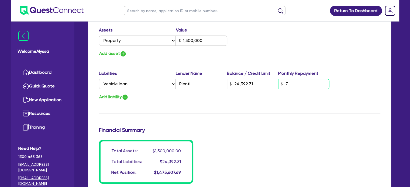
type input "1,500,000"
type input "24,392.31"
type input "710"
type input "0"
type input "0411 707 222"
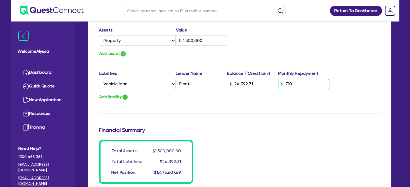
type input "1,500,000"
type input "24,392.31"
type input "710"
click at [283, 114] on hr at bounding box center [239, 114] width 281 height 0
click at [123, 98] on img "button" at bounding box center [125, 97] width 6 height 6
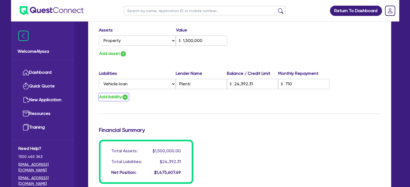
type input "0"
type input "0411 707 222"
type input "1,500,000"
type input "24,392.31"
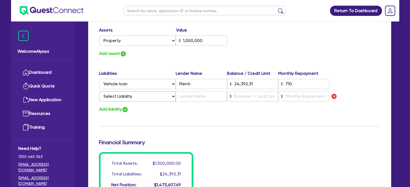
click at [115, 93] on select "Select Liability Credit card Mortgage Investment property loan Vehicle loan Tru…" at bounding box center [137, 96] width 77 height 10
select select "MORTGAGE"
click at [99, 91] on select "Select Liability Credit card Mortgage Investment property loan Vehicle loan Tru…" at bounding box center [137, 96] width 77 height 10
type input "0"
type input "0411 707 222"
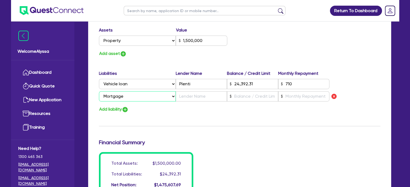
type input "1,500,000"
type input "24,392.31"
type input "0"
type input "0411 707 222"
type input "1,500,000"
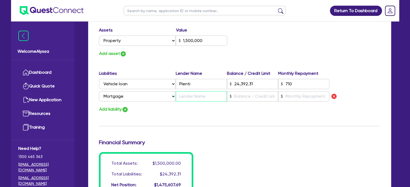
type input "24,392.31"
type input "Q"
type input "0"
type input "0411 707 222"
type input "1,500,000"
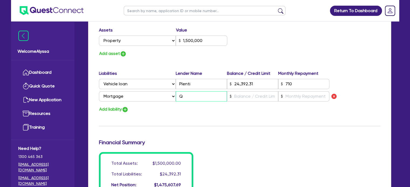
type input "24,392.31"
type input "Qu"
type input "0"
type input "0411 707 222"
type input "1,500,000"
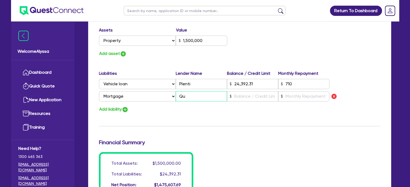
type input "24,392.31"
type input "Qud"
type input "0"
type input "0411 707 222"
type input "1,500,000"
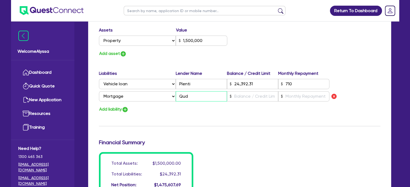
type input "24,392.31"
type input "Qudo"
type input "0"
type input "0411 707 222"
type input "1,500,000"
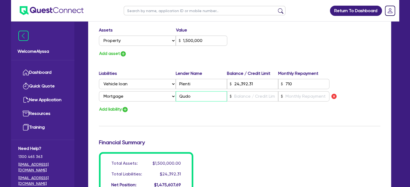
type input "24,392.31"
type input "Qudos"
type input "0"
type input "0411 707 222"
type input "1,500,000"
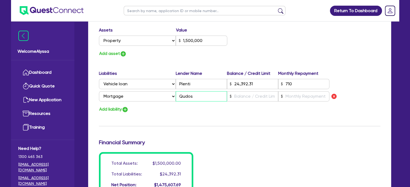
type input "24,392.31"
type input "Qudos"
type input "0"
type input "0411 707 222"
type input "1,500,000"
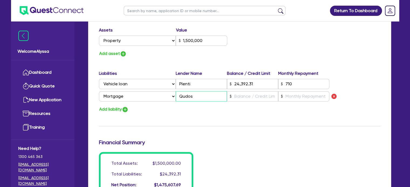
type input "24,392.31"
type input "Qudos B"
type input "0"
type input "0411 707 222"
type input "1,500,000"
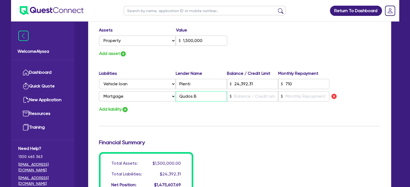
type input "24,392.31"
type input "Qudos Ba"
type input "0"
type input "0411 707 222"
type input "1,500,000"
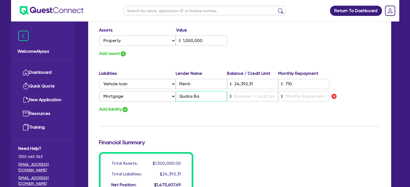
type input "24,392.31"
type input "Qudos Ban"
type input "0"
type input "0411 707 222"
type input "1,500,000"
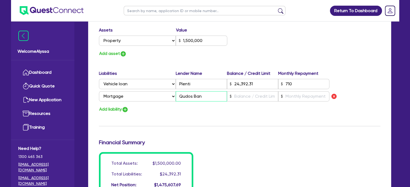
type input "24,392.31"
type input "Qudos Bank"
type input "0"
type input "0411 707 222"
type input "1,500,000"
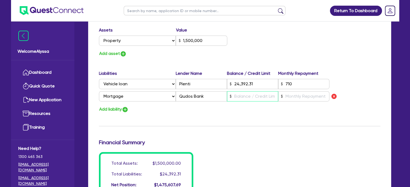
type input "24,392.31"
type input "1"
type input "0"
type input "0411 707 222"
type input "1,500,000"
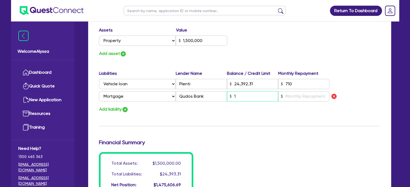
type input "24,392.31"
type input "10"
type input "0"
type input "0411 707 222"
type input "1,500,000"
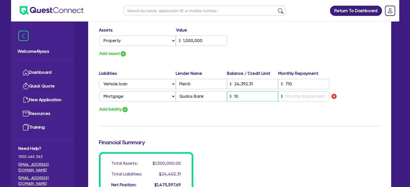
type input "24,392.31"
type input "100"
type input "0"
type input "0411 707 222"
type input "1,500,000"
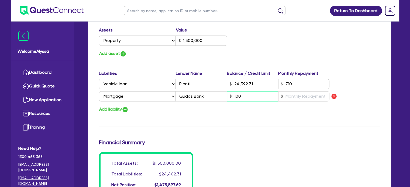
type input "24,392.31"
type input "1,000"
type input "0"
type input "0411 707 222"
type input "1,500,000"
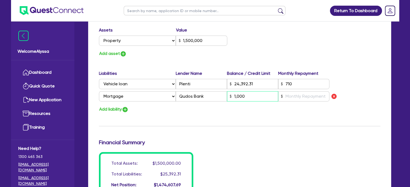
type input "24,392.31"
type input "10,000"
type input "0"
type input "0411 707 222"
type input "1,500,000"
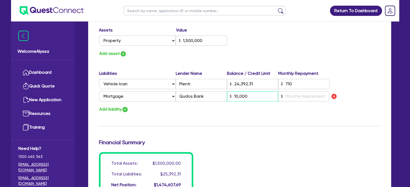
type input "24,392.31"
type input "100,000"
type input "0"
type input "0411 707 222"
type input "1,500,000"
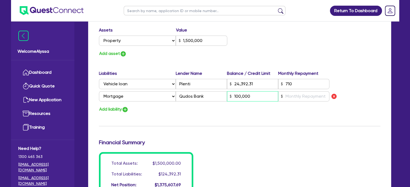
type input "24,392.31"
type input "1,000,000"
type input "0"
type input "0411 707 222"
type input "1,500,000"
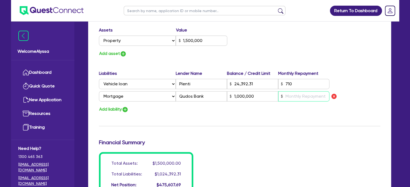
type input "24,392.31"
type input "1,000,000"
type input "5"
type input "0"
type input "0411 707 222"
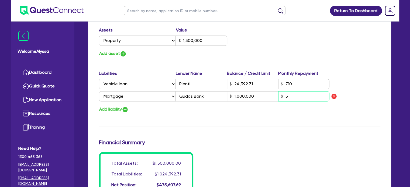
type input "1,500,000"
type input "24,392.31"
click at [241, 72] on label "Balance / Credit Limit" at bounding box center [252, 73] width 51 height 6
click at [111, 109] on button "Add liability" at bounding box center [114, 109] width 30 height 7
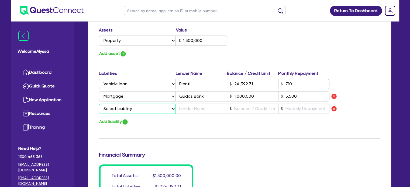
click at [109, 106] on select "Select Liability Credit card Mortgage Investment property loan Vehicle loan Tru…" at bounding box center [137, 109] width 77 height 10
click at [99, 104] on select "Select Liability Credit card Mortgage Investment property loan Vehicle loan Tru…" at bounding box center [137, 109] width 77 height 10
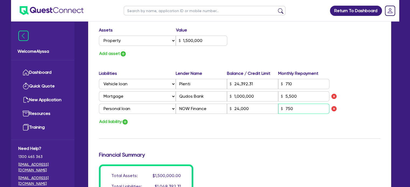
scroll to position [0, 0]
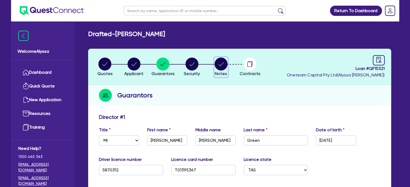
click at [223, 71] on span "Notes" at bounding box center [221, 73] width 12 height 5
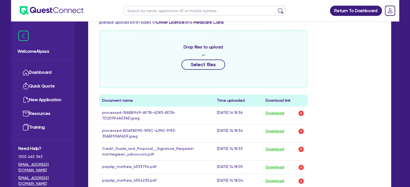
scroll to position [226, 0]
click at [274, 112] on button "Download" at bounding box center [274, 113] width 19 height 7
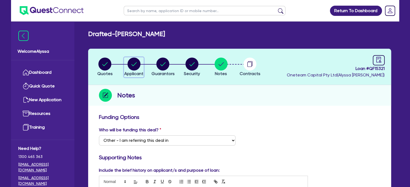
click at [135, 62] on circle "button" at bounding box center [133, 64] width 13 height 13
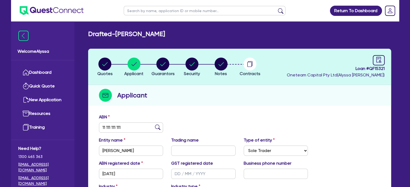
click at [159, 57] on header "Quotes Applicant [GEOGRAPHIC_DATA] Security Notes Contracts Loan # QF15321 Onet…" at bounding box center [239, 67] width 303 height 36
click at [159, 58] on icon "button" at bounding box center [162, 64] width 13 height 13
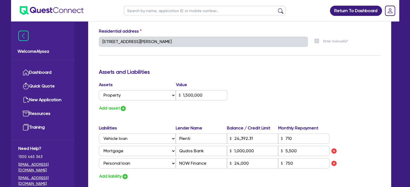
scroll to position [273, 0]
click at [121, 108] on img "button" at bounding box center [123, 109] width 6 height 6
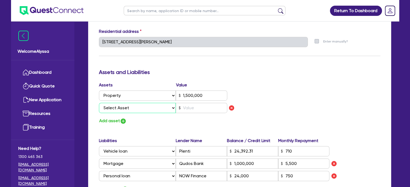
click at [117, 107] on select "Select Asset Cash Property Investment property Vehicle Truck Trailer Equipment …" at bounding box center [137, 108] width 77 height 10
click at [99, 103] on select "Select Asset Cash Property Investment property Vehicle Truck Trailer Equipment …" at bounding box center [137, 108] width 77 height 10
click at [200, 111] on input "text" at bounding box center [201, 108] width 51 height 10
click at [122, 120] on img "button" at bounding box center [123, 121] width 6 height 6
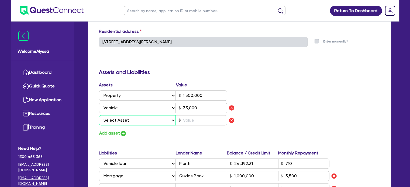
click at [122, 120] on select "Select Asset Cash Property Investment property Vehicle Truck Trailer Equipment …" at bounding box center [137, 120] width 77 height 10
click at [99, 115] on select "Select Asset Cash Property Investment property Vehicle Truck Trailer Equipment …" at bounding box center [137, 120] width 77 height 10
click at [183, 118] on input "text" at bounding box center [201, 120] width 51 height 10
click at [145, 142] on div "Update residential status for Director #1 Boarding is only acceptable when the …" at bounding box center [239, 65] width 281 height 448
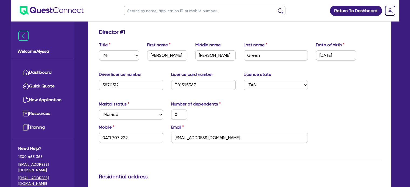
scroll to position [0, 0]
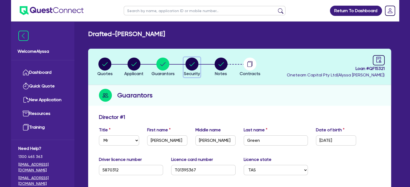
click at [193, 65] on circle "button" at bounding box center [191, 64] width 13 height 13
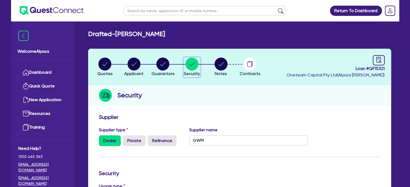
scroll to position [226, 0]
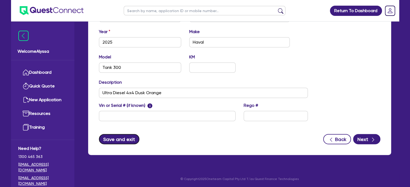
click at [124, 136] on button "Save and exit" at bounding box center [119, 139] width 41 height 10
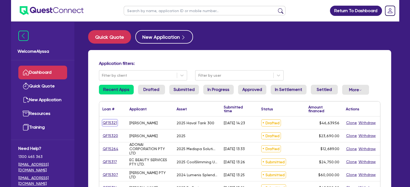
click at [108, 120] on link "QF15321" at bounding box center [109, 123] width 15 height 6
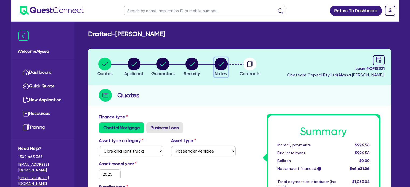
click at [215, 66] on circle "button" at bounding box center [220, 64] width 13 height 13
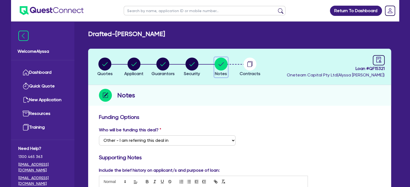
scroll to position [74, 0]
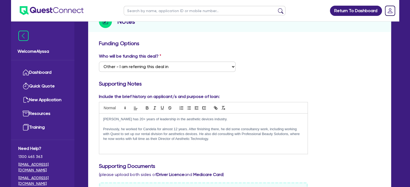
click at [197, 120] on p "[PERSON_NAME] has 20+ years of leadership in the aesthetic devices industry." at bounding box center [203, 119] width 200 height 5
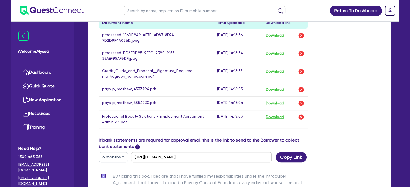
scroll to position [303, 0]
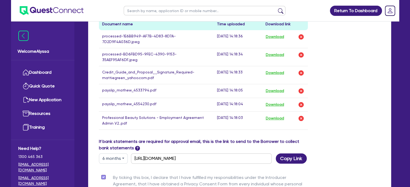
click at [142, 13] on input "text" at bounding box center [205, 10] width 162 height 9
click button "submit" at bounding box center [280, 12] width 9 height 8
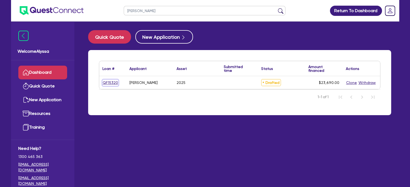
click at [113, 82] on link "QF15320" at bounding box center [110, 83] width 16 height 6
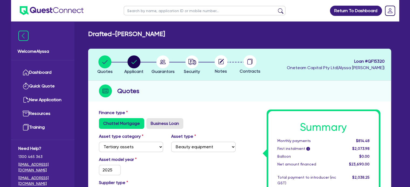
click at [220, 64] on circle at bounding box center [220, 61] width 13 height 13
click at [166, 61] on circle "button" at bounding box center [162, 61] width 13 height 13
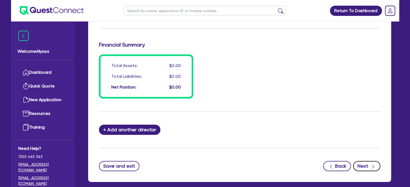
click at [364, 167] on button "Next" at bounding box center [366, 166] width 27 height 10
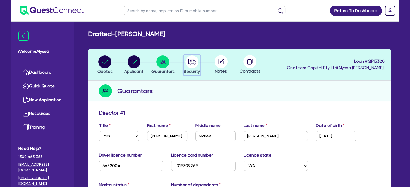
click at [193, 63] on circle "button" at bounding box center [191, 61] width 13 height 13
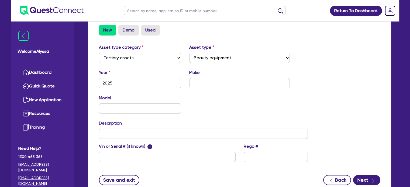
scroll to position [204, 0]
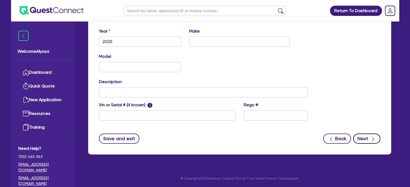
click at [361, 136] on button "Next" at bounding box center [366, 139] width 27 height 10
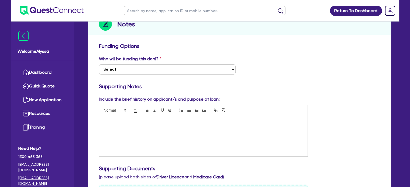
scroll to position [55, 0]
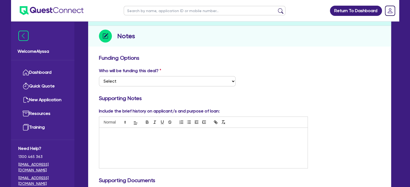
click at [153, 12] on input "text" at bounding box center [205, 10] width 162 height 9
click button "submit" at bounding box center [280, 12] width 9 height 8
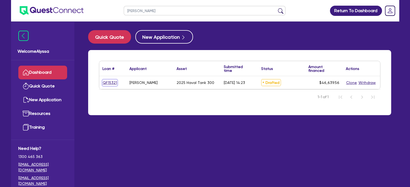
click at [112, 85] on link "QF15321" at bounding box center [109, 83] width 15 height 6
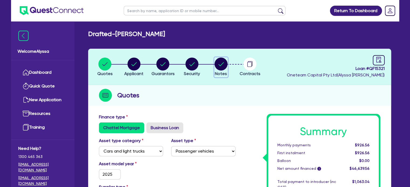
click at [223, 67] on circle "button" at bounding box center [220, 64] width 13 height 13
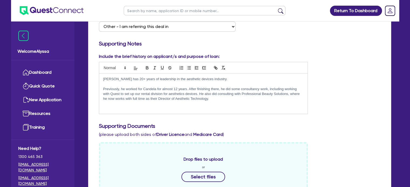
scroll to position [130, 0]
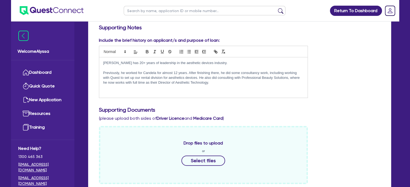
click at [208, 89] on div "[PERSON_NAME] has 20+ years of leadership in the aesthetic devices industry. Pr…" at bounding box center [203, 77] width 208 height 40
click at [215, 87] on div "[PERSON_NAME] has 20+ years of leadership in the aesthetic devices industry. Pr…" at bounding box center [203, 77] width 208 height 40
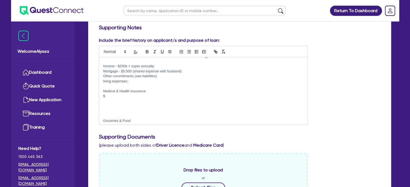
scroll to position [30, 0]
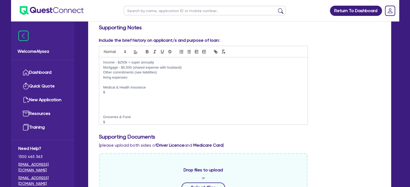
click at [115, 92] on p "$" at bounding box center [203, 92] width 200 height 5
click at [109, 101] on p "$" at bounding box center [203, 102] width 200 height 5
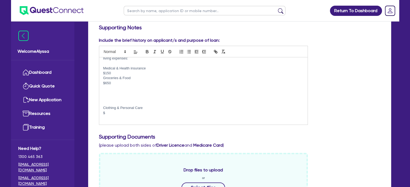
click at [106, 102] on p at bounding box center [203, 103] width 200 height 5
click at [108, 93] on p "$" at bounding box center [203, 93] width 200 height 5
click at [107, 113] on p at bounding box center [203, 113] width 200 height 5
click at [106, 101] on p "$" at bounding box center [203, 103] width 200 height 5
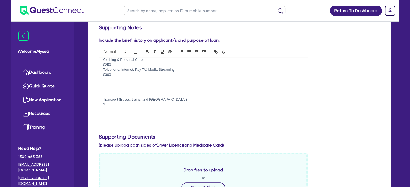
scroll to position [84, 0]
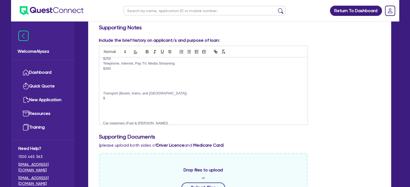
click at [109, 90] on p at bounding box center [203, 88] width 200 height 5
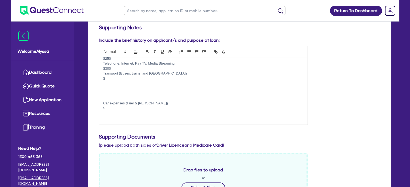
click at [110, 77] on p "$" at bounding box center [203, 78] width 200 height 5
click at [105, 100] on p at bounding box center [203, 98] width 200 height 5
click at [108, 89] on p "$" at bounding box center [203, 88] width 200 height 5
click at [106, 109] on p at bounding box center [203, 108] width 200 height 5
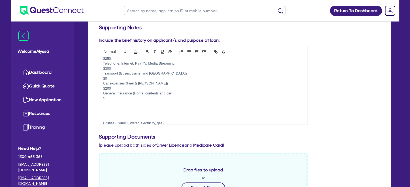
click at [108, 97] on p "$" at bounding box center [203, 98] width 200 height 5
click at [106, 117] on p at bounding box center [203, 118] width 200 height 5
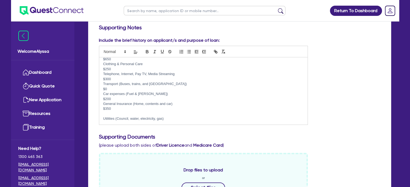
scroll to position [68, 0]
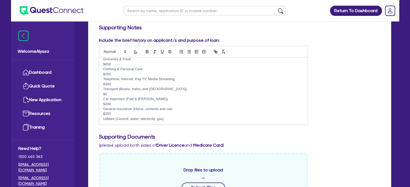
click at [167, 118] on p "Utilities (Council, water, electricity, gas)" at bounding box center [203, 119] width 200 height 5
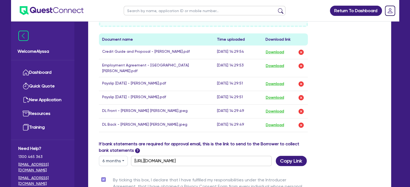
scroll to position [393, 0]
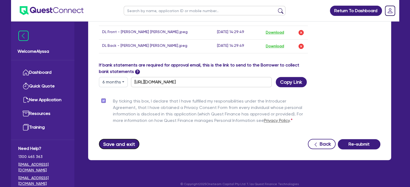
click at [116, 139] on button "Save and exit" at bounding box center [119, 144] width 41 height 10
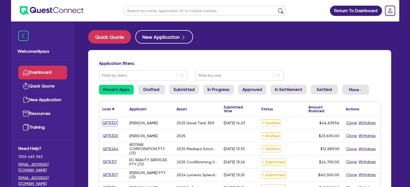
click at [111, 123] on link "QF15321" at bounding box center [109, 123] width 15 height 6
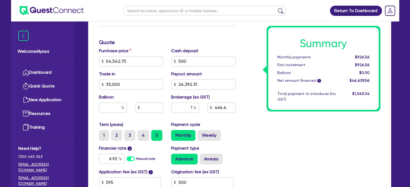
scroll to position [218, 0]
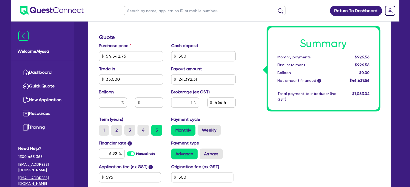
click at [138, 8] on input "text" at bounding box center [205, 10] width 162 height 9
click button "submit" at bounding box center [280, 12] width 9 height 8
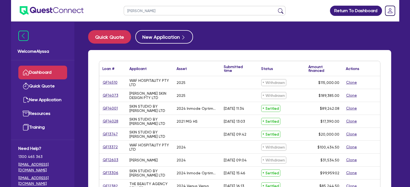
click at [51, 76] on link "Dashboard" at bounding box center [42, 73] width 49 height 14
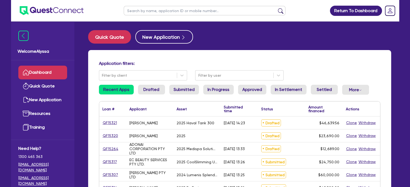
click at [141, 14] on input "text" at bounding box center [205, 10] width 162 height 9
click at [276, 8] on button "submit" at bounding box center [280, 12] width 9 height 8
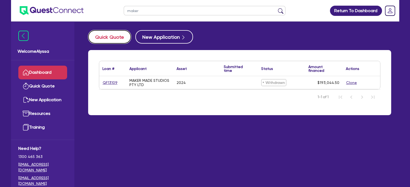
click at [110, 40] on button "Quick Quote" at bounding box center [109, 36] width 43 height 13
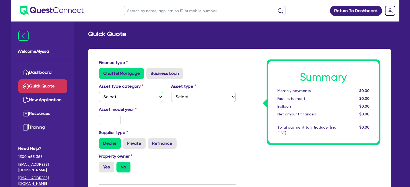
click at [137, 100] on select "Select Cars and light trucks Primary assets Secondary assets Tertiary assets" at bounding box center [131, 97] width 64 height 10
click at [99, 92] on select "Select Cars and light trucks Primary assets Secondary assets Tertiary assets" at bounding box center [131, 97] width 64 height 10
click at [192, 97] on select "Select Generators and compressors Engineering and toolmaking Woodworking and me…" at bounding box center [203, 97] width 64 height 10
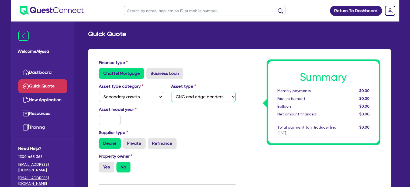
click at [171, 92] on select "Select Generators and compressors Engineering and toolmaking Woodworking and me…" at bounding box center [203, 97] width 64 height 10
click at [110, 121] on input "text" at bounding box center [110, 120] width 22 height 10
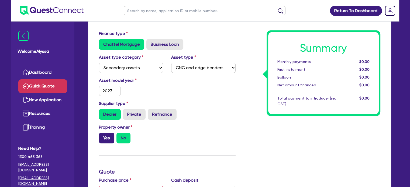
click at [110, 143] on label "Yes" at bounding box center [106, 138] width 15 height 11
click at [102, 136] on input "Yes" at bounding box center [101, 135] width 4 height 4
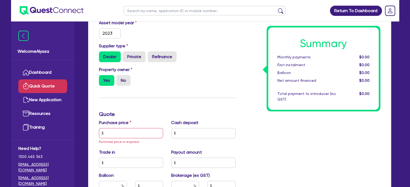
scroll to position [88, 0]
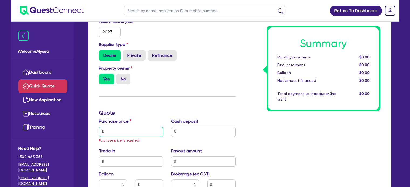
click at [122, 133] on input "text" at bounding box center [131, 132] width 64 height 10
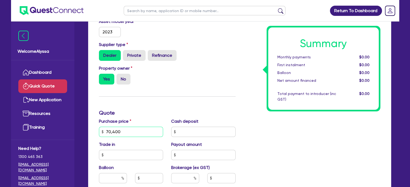
scroll to position [135, 0]
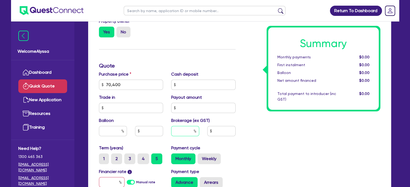
click at [187, 129] on input "text" at bounding box center [185, 131] width 28 height 10
click at [110, 184] on input "text" at bounding box center [112, 182] width 26 height 10
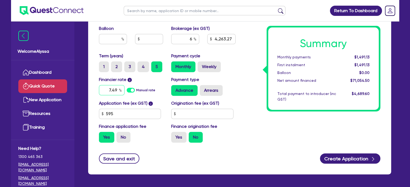
scroll to position [231, 0]
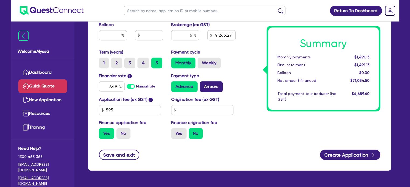
click at [216, 86] on label "Arrears" at bounding box center [211, 86] width 23 height 11
click at [203, 85] on input "Arrears" at bounding box center [202, 83] width 4 height 4
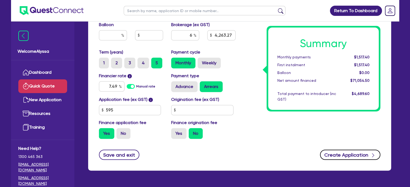
click at [330, 151] on button "Create Application" at bounding box center [350, 155] width 60 height 10
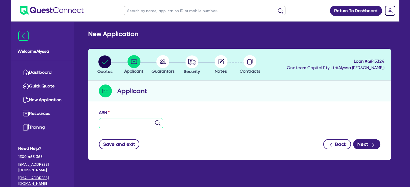
click at [117, 123] on input "text" at bounding box center [131, 123] width 64 height 10
paste input "27 146 404 109"
click at [156, 123] on img at bounding box center [157, 122] width 5 height 5
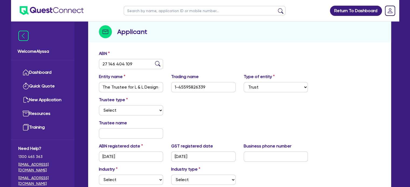
scroll to position [64, 0]
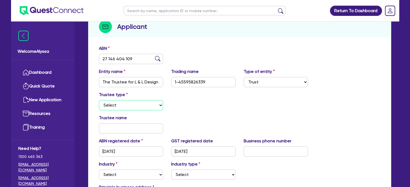
click at [110, 107] on select "Select Individual Company" at bounding box center [131, 105] width 64 height 10
click at [99, 100] on select "Select Individual Company" at bounding box center [131, 105] width 64 height 10
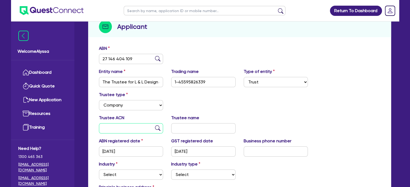
click at [122, 130] on input "text" at bounding box center [131, 128] width 64 height 10
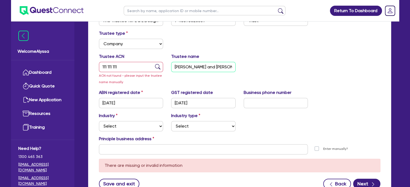
scroll to position [0, 0]
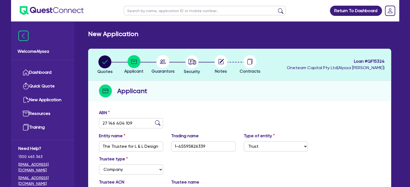
click at [164, 62] on circle at bounding box center [162, 61] width 13 height 13
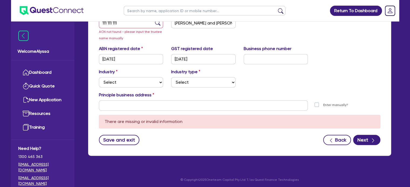
scroll to position [171, 0]
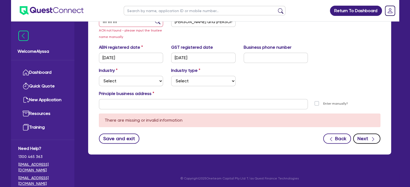
click at [367, 136] on button "Next" at bounding box center [366, 139] width 27 height 10
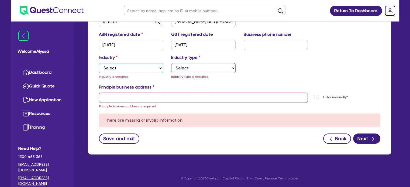
click at [139, 72] on select "Select Accomodation & Food Services Administrative & Support Services Agricultu…" at bounding box center [131, 68] width 64 height 10
click at [99, 63] on select "Select Accomodation & Food Services Administrative & Support Services Agricultu…" at bounding box center [131, 68] width 64 height 10
click at [196, 70] on select "Select Food Processing & Manufacturing Bottled Drinks & Brewed Beverages Textil…" at bounding box center [203, 68] width 64 height 10
click at [171, 69] on select "Select Food Processing & Manufacturing Bottled Drinks & Brewed Beverages Textil…" at bounding box center [203, 68] width 64 height 10
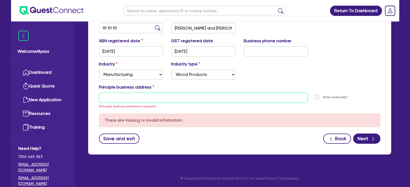
click at [141, 97] on input "text" at bounding box center [203, 98] width 209 height 10
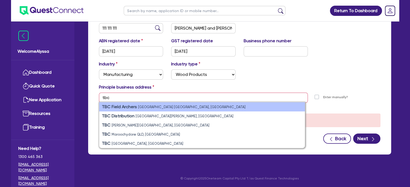
click at [124, 108] on strong "TBC Field Archers" at bounding box center [119, 106] width 35 height 5
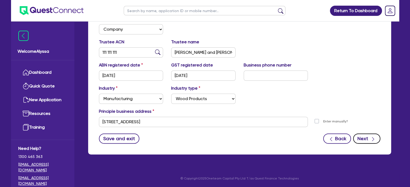
click at [358, 138] on button "Next" at bounding box center [366, 139] width 27 height 10
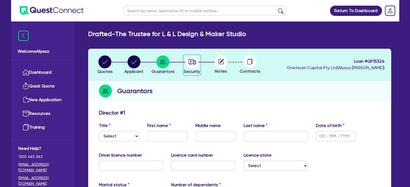
click at [188, 59] on circle "button" at bounding box center [191, 61] width 13 height 13
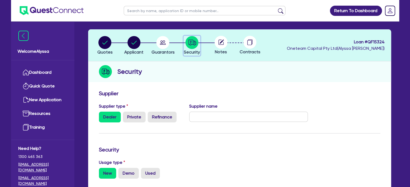
scroll to position [19, 0]
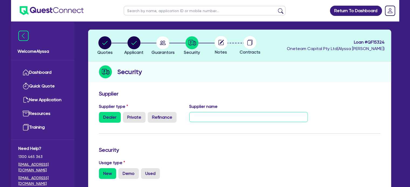
click at [207, 115] on input "text" at bounding box center [248, 117] width 118 height 10
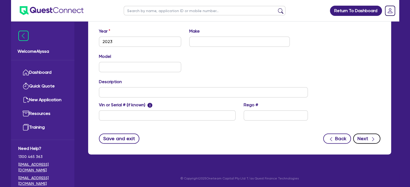
click at [371, 137] on icon "button" at bounding box center [372, 139] width 5 height 5
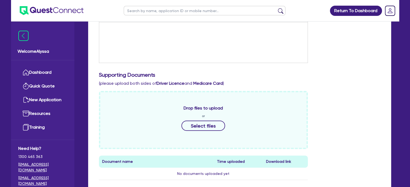
scroll to position [161, 0]
click at [200, 128] on button "Select files" at bounding box center [203, 126] width 44 height 10
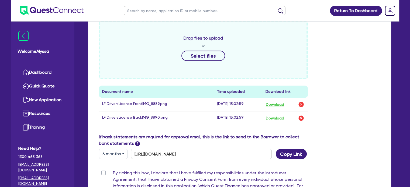
scroll to position [231, 0]
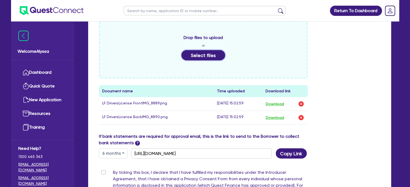
click at [197, 58] on button "Select files" at bounding box center [203, 55] width 44 height 10
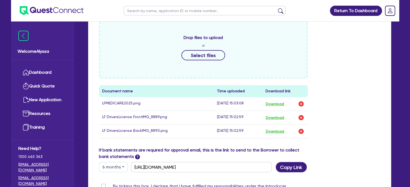
click at [333, 78] on div "Drop files to upload or Select files Document name Time uploaded Download link …" at bounding box center [239, 83] width 289 height 127
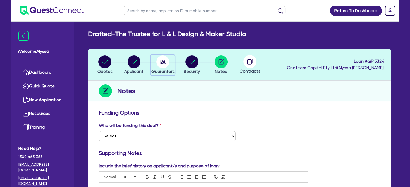
click at [164, 65] on circle "button" at bounding box center [162, 61] width 13 height 13
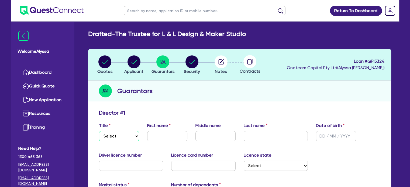
click at [116, 137] on select "Select Mr Mrs Ms Miss Dr" at bounding box center [119, 136] width 40 height 10
click at [99, 131] on select "Select Mr Mrs Ms Miss Dr" at bounding box center [119, 136] width 40 height 10
click at [223, 65] on circle "button" at bounding box center [220, 61] width 13 height 13
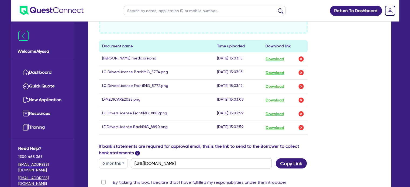
scroll to position [276, 0]
click at [280, 114] on button "Download" at bounding box center [274, 114] width 19 height 7
click at [333, 67] on div "Drop files to upload or Select files Document name Time uploaded Download link …" at bounding box center [239, 60] width 289 height 168
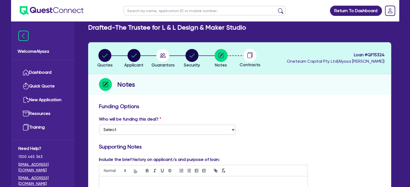
scroll to position [0, 0]
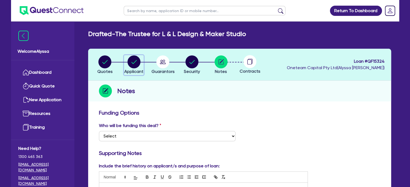
click at [133, 63] on circle "button" at bounding box center [133, 61] width 13 height 13
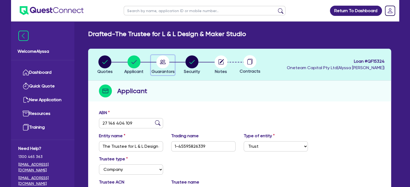
click at [159, 67] on circle "button" at bounding box center [162, 61] width 13 height 13
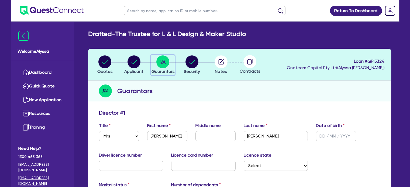
scroll to position [131, 0]
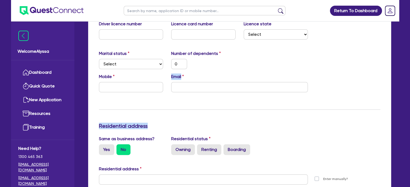
drag, startPoint x: 163, startPoint y: 90, endPoint x: 169, endPoint y: 112, distance: 22.5
click at [169, 112] on div "Update residential status for Director #1 Boarding is only acceptable when the …" at bounding box center [239, 177] width 281 height 398
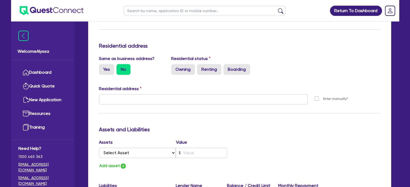
scroll to position [213, 0]
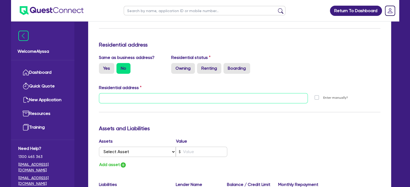
click at [141, 100] on input "text" at bounding box center [203, 98] width 209 height 10
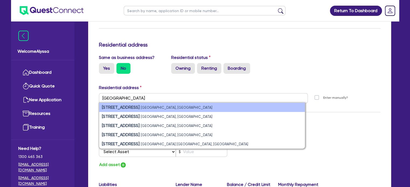
click at [145, 106] on small "[GEOGRAPHIC_DATA], [GEOGRAPHIC_DATA]" at bounding box center [177, 108] width 72 height 4
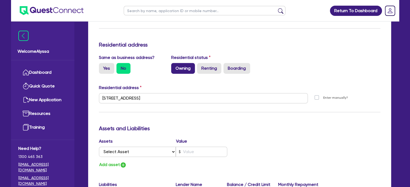
click at [179, 68] on label "Owning" at bounding box center [183, 68] width 24 height 11
click at [175, 67] on input "Owning" at bounding box center [173, 65] width 4 height 4
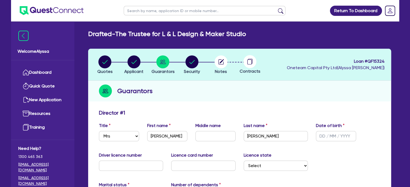
scroll to position [69, 0]
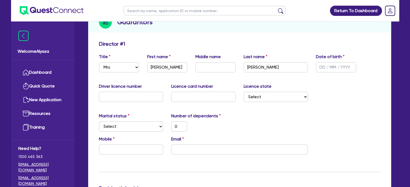
click at [150, 94] on input "text" at bounding box center [131, 97] width 64 height 10
click at [189, 97] on input "text" at bounding box center [203, 97] width 64 height 10
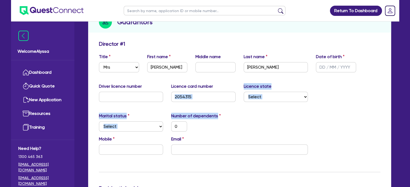
drag, startPoint x: 347, startPoint y: 123, endPoint x: 196, endPoint y: 97, distance: 153.0
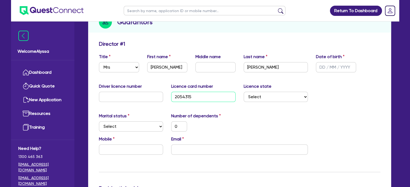
click at [196, 97] on input "2054315" at bounding box center [203, 97] width 64 height 10
click at [345, 90] on div "Driver licence number Licence card number [DRIVERS_LICENSE_NUMBER] Licence stat…" at bounding box center [239, 94] width 289 height 23
click at [149, 100] on input "text" at bounding box center [131, 97] width 64 height 10
click at [141, 128] on select "Select Single Married De Facto / Partner" at bounding box center [131, 126] width 64 height 10
click at [99, 121] on select "Select Single Married De Facto / Partner" at bounding box center [131, 126] width 64 height 10
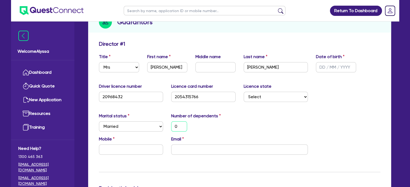
click at [177, 130] on input "0" at bounding box center [179, 126] width 16 height 10
click at [199, 153] on input "email" at bounding box center [239, 150] width 137 height 10
paste input "[PERSON_NAME][EMAIL_ADDRESS][DOMAIN_NAME]"
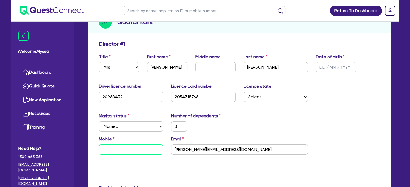
click at [109, 151] on input "text" at bounding box center [131, 150] width 64 height 10
paste input "450 303 309"
click at [347, 114] on div "Marital status Select [DEMOGRAPHIC_DATA] Married De Facto / Partner Number of d…" at bounding box center [239, 124] width 289 height 23
click at [322, 70] on input "text" at bounding box center [336, 67] width 40 height 10
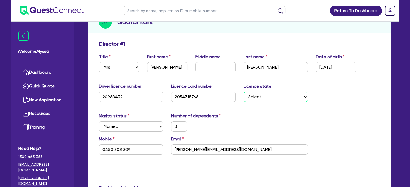
click at [276, 96] on select "Select [GEOGRAPHIC_DATA] [GEOGRAPHIC_DATA] [GEOGRAPHIC_DATA] [GEOGRAPHIC_DATA] …" at bounding box center [275, 97] width 64 height 10
click at [243, 92] on select "Select [GEOGRAPHIC_DATA] [GEOGRAPHIC_DATA] [GEOGRAPHIC_DATA] [GEOGRAPHIC_DATA] …" at bounding box center [275, 97] width 64 height 10
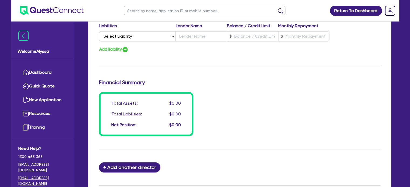
scroll to position [430, 0]
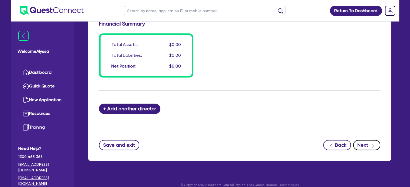
click at [369, 147] on button "Next" at bounding box center [366, 145] width 27 height 10
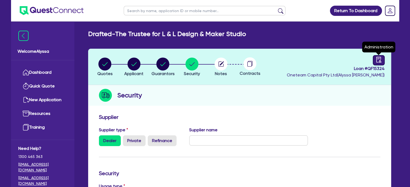
click at [380, 59] on icon "audit" at bounding box center [378, 60] width 6 height 6
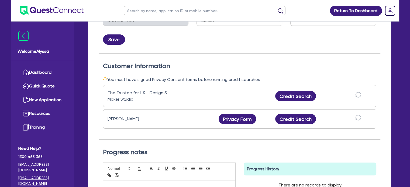
scroll to position [144, 0]
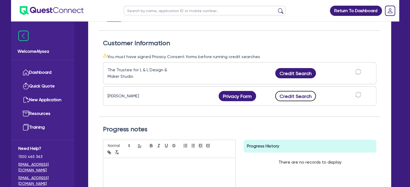
click at [286, 96] on button "Credit Search" at bounding box center [295, 96] width 41 height 10
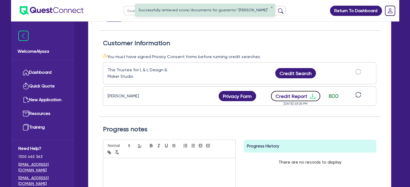
click at [280, 99] on button "Credit Report" at bounding box center [295, 96] width 49 height 10
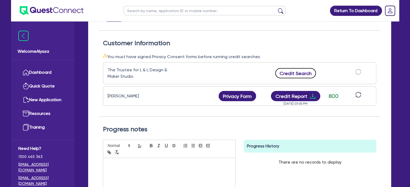
click at [288, 77] on button "Credit Search" at bounding box center [295, 73] width 41 height 10
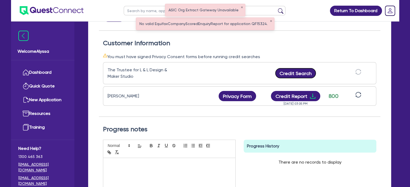
scroll to position [0, 0]
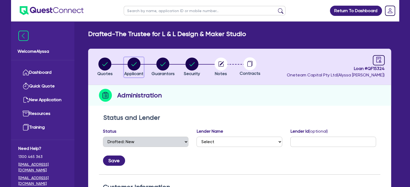
click at [130, 63] on circle "button" at bounding box center [133, 64] width 13 height 13
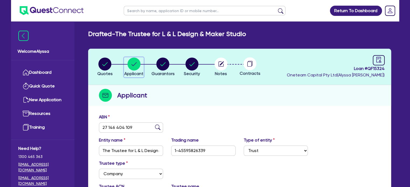
scroll to position [79, 0]
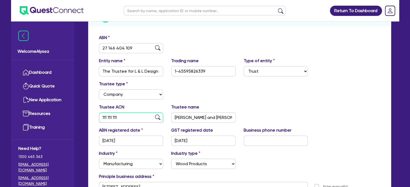
drag, startPoint x: 124, startPoint y: 120, endPoint x: 84, endPoint y: 112, distance: 40.9
click at [84, 112] on div "Quotes Applicant [GEOGRAPHIC_DATA] Security Notes Contracts Loan # QF15324 Onet…" at bounding box center [239, 97] width 311 height 257
paste input "651 374 855"
click at [158, 117] on img at bounding box center [157, 117] width 5 height 5
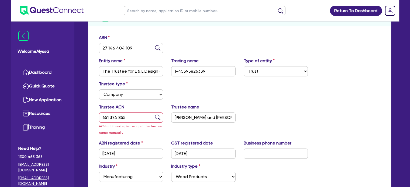
scroll to position [0, 0]
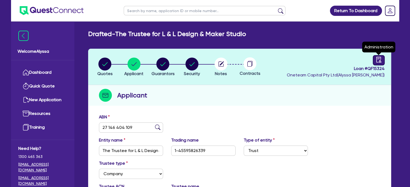
click at [375, 60] on icon "audit" at bounding box center [378, 60] width 6 height 6
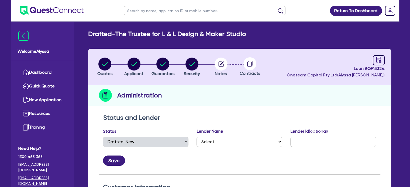
scroll to position [87, 0]
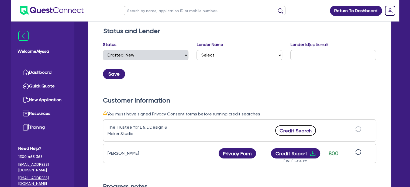
click at [290, 129] on button "Credit Search" at bounding box center [295, 130] width 41 height 10
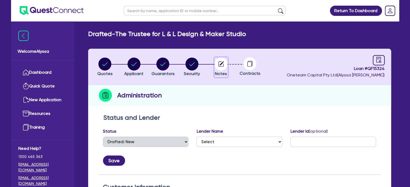
click at [222, 63] on circle "button" at bounding box center [220, 64] width 13 height 13
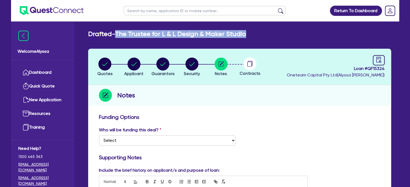
drag, startPoint x: 250, startPoint y: 34, endPoint x: 118, endPoint y: 32, distance: 132.3
click at [118, 32] on div "Drafted - The Trustee for L & L Design & Maker Studio" at bounding box center [239, 34] width 311 height 8
copy h2 "The Trustee for L & L Design & Maker Studio"
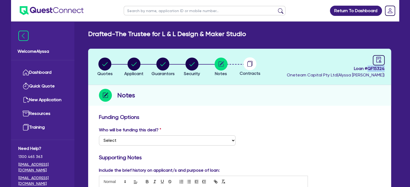
drag, startPoint x: 386, startPoint y: 69, endPoint x: 368, endPoint y: 70, distance: 17.3
click at [368, 70] on header "Quotes Applicant [GEOGRAPHIC_DATA] Security Notes Contracts Loan # QF15324 Onet…" at bounding box center [239, 67] width 303 height 36
copy span "QF15324"
click at [138, 11] on input "text" at bounding box center [205, 10] width 162 height 9
click at [223, 69] on circle "button" at bounding box center [220, 64] width 13 height 13
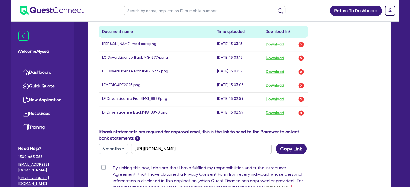
scroll to position [366, 0]
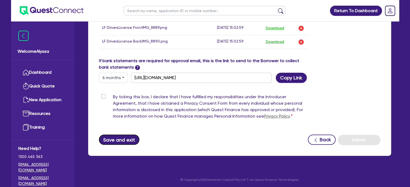
click at [124, 139] on button "Save and exit" at bounding box center [119, 140] width 41 height 10
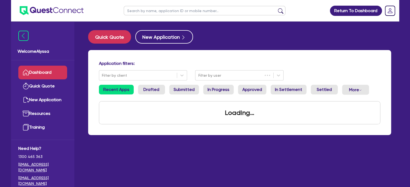
click at [147, 12] on input "text" at bounding box center [205, 10] width 162 height 9
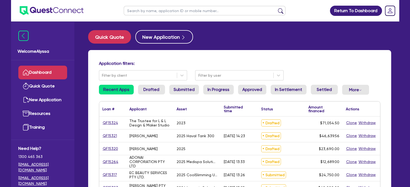
paste input "467 402 449"
click at [276, 8] on button "submit" at bounding box center [280, 12] width 9 height 8
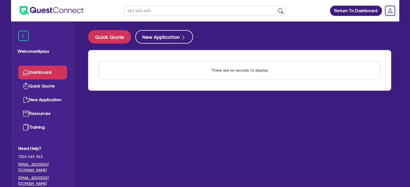
drag, startPoint x: 154, startPoint y: 8, endPoint x: 99, endPoint y: 11, distance: 55.0
click at [99, 11] on header "467 402 449 Return To Dashboard Edit Profile Logout" at bounding box center [205, 11] width 388 height 22
click at [276, 8] on button "submit" at bounding box center [280, 12] width 9 height 8
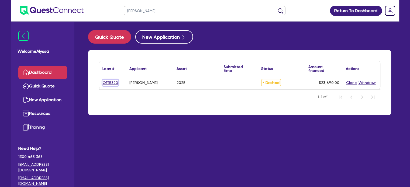
click at [108, 85] on link "QF15320" at bounding box center [110, 83] width 16 height 6
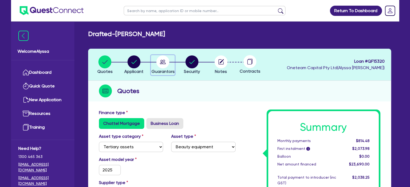
click at [161, 63] on circle "button" at bounding box center [162, 61] width 13 height 13
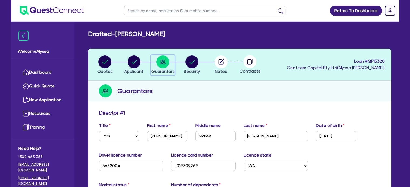
scroll to position [125, 0]
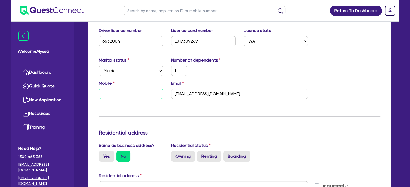
click at [139, 94] on input "text" at bounding box center [131, 94] width 64 height 10
paste input "467 402 449"
click at [188, 123] on div "Update residential status for Director #1 Boarding is only acceptable when the …" at bounding box center [239, 184] width 281 height 398
click at [182, 155] on label "Owning" at bounding box center [183, 156] width 24 height 11
click at [175, 155] on input "Owning" at bounding box center [173, 153] width 4 height 4
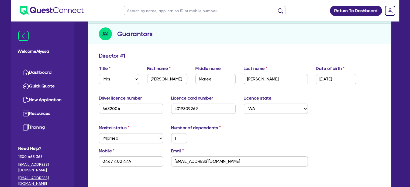
scroll to position [0, 0]
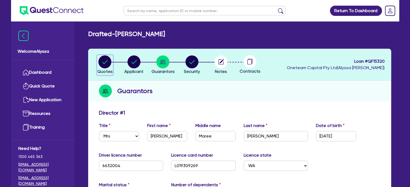
click at [100, 70] on span "Quotes" at bounding box center [104, 71] width 15 height 5
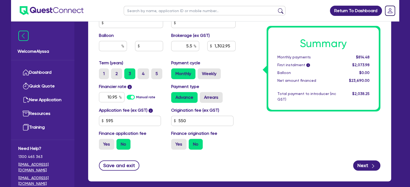
scroll to position [270, 0]
click at [157, 73] on label "5" at bounding box center [156, 73] width 11 height 11
click at [155, 72] on input "5" at bounding box center [153, 70] width 4 height 4
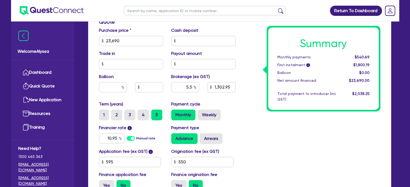
scroll to position [297, 0]
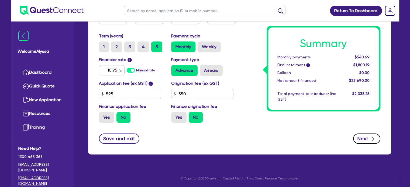
click at [376, 143] on button "Next" at bounding box center [366, 139] width 27 height 10
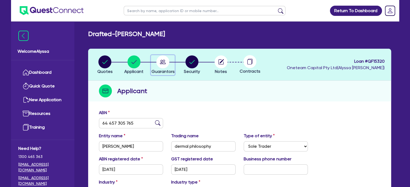
click at [167, 63] on circle "button" at bounding box center [162, 61] width 13 height 13
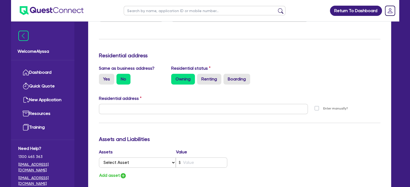
scroll to position [203, 0]
click at [126, 109] on input "text" at bounding box center [203, 108] width 209 height 10
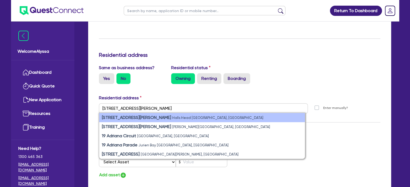
click at [132, 117] on strong "[STREET_ADDRESS][PERSON_NAME]" at bounding box center [136, 117] width 69 height 5
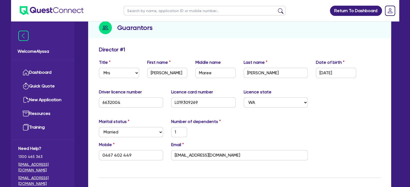
scroll to position [0, 0]
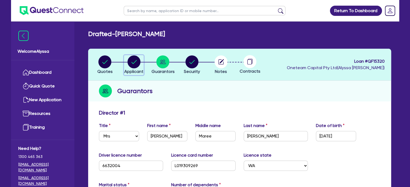
click at [132, 64] on circle "button" at bounding box center [133, 61] width 13 height 13
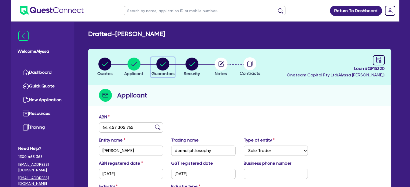
click at [163, 63] on circle "button" at bounding box center [162, 64] width 13 height 13
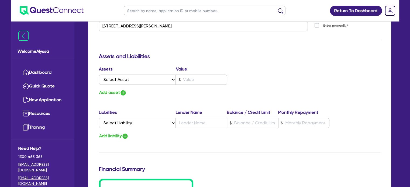
scroll to position [264, 0]
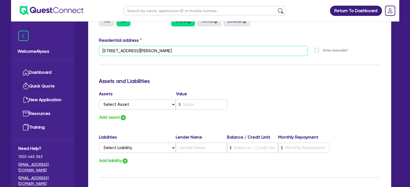
drag, startPoint x: 190, startPoint y: 54, endPoint x: 83, endPoint y: 45, distance: 107.8
click at [83, 45] on div "Drafted - [PERSON_NAME] Quotes Applicant [GEOGRAPHIC_DATA] Security Notes Contr…" at bounding box center [239, 52] width 319 height 572
click at [126, 103] on select "Select Asset Cash Property Investment property Vehicle Truck Trailer Equipment …" at bounding box center [137, 104] width 77 height 10
click at [99, 99] on select "Select Asset Cash Property Investment property Vehicle Truck Trailer Equipment …" at bounding box center [137, 104] width 77 height 10
click at [191, 103] on input "text" at bounding box center [201, 104] width 51 height 10
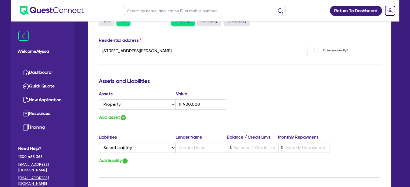
click at [275, 91] on div "Assets Value Select Asset Cash Property Investment property Vehicle Truck Trail…" at bounding box center [239, 106] width 289 height 30
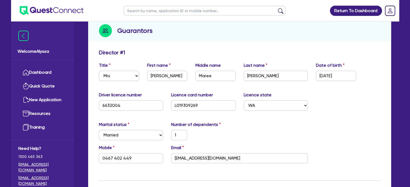
scroll to position [0, 0]
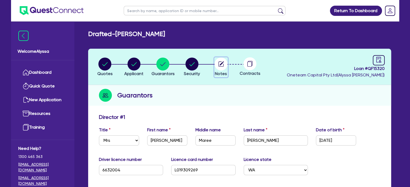
click at [221, 65] on circle "button" at bounding box center [220, 64] width 13 height 13
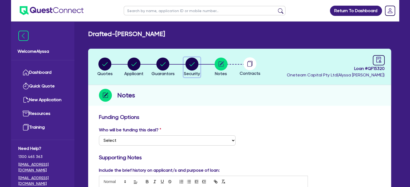
click at [194, 65] on circle "button" at bounding box center [191, 64] width 13 height 13
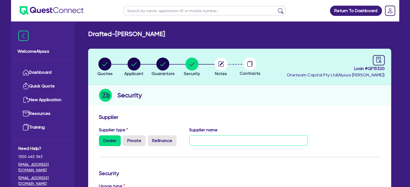
click at [198, 140] on input "text" at bounding box center [248, 140] width 118 height 10
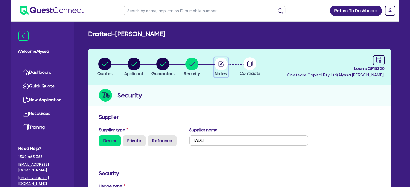
click at [219, 66] on circle "button" at bounding box center [220, 64] width 13 height 13
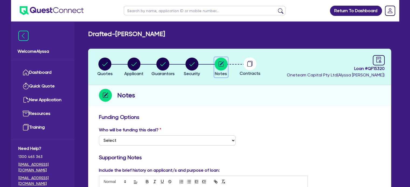
scroll to position [134, 0]
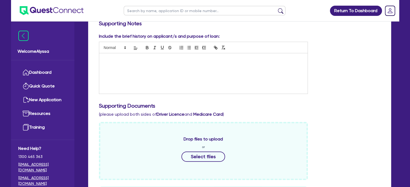
click at [126, 68] on div at bounding box center [203, 73] width 208 height 40
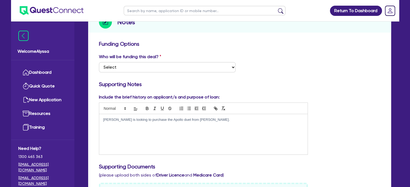
scroll to position [0, 0]
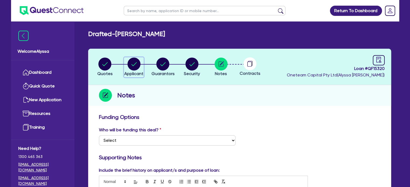
click at [137, 60] on circle "button" at bounding box center [133, 64] width 13 height 13
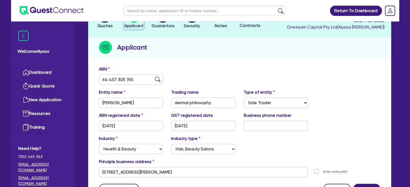
scroll to position [50, 0]
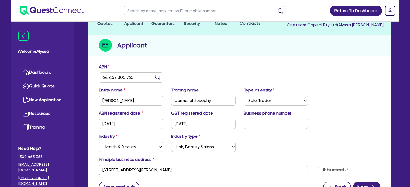
drag, startPoint x: 182, startPoint y: 170, endPoint x: 97, endPoint y: 166, distance: 85.5
click at [97, 166] on div "[STREET_ADDRESS][PERSON_NAME]" at bounding box center [203, 170] width 217 height 10
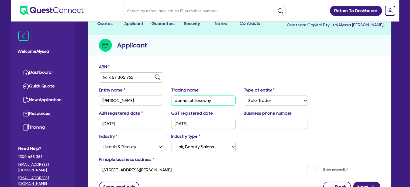
drag, startPoint x: 217, startPoint y: 103, endPoint x: 167, endPoint y: 101, distance: 50.1
click at [167, 101] on div "Trading name dermal philosophy" at bounding box center [203, 96] width 72 height 19
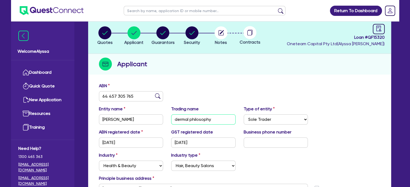
scroll to position [30, 0]
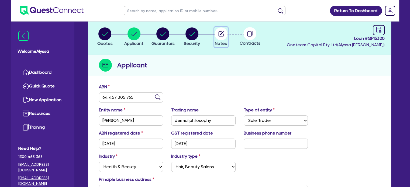
click at [217, 34] on circle "button" at bounding box center [220, 33] width 13 height 13
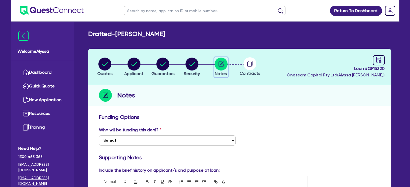
scroll to position [57, 0]
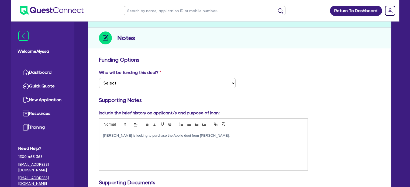
click at [202, 139] on div "[PERSON_NAME] is looking to purchase the Apollo duet from [PERSON_NAME]." at bounding box center [203, 150] width 208 height 40
click at [194, 135] on p "[PERSON_NAME] is looking to purchase the Apollo duet from [PERSON_NAME]." at bounding box center [203, 135] width 200 height 5
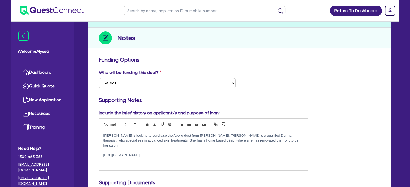
click at [141, 76] on div "Who will be funding this deal? Select I want Quest to fund 100% I will fund 100…" at bounding box center [167, 78] width 145 height 19
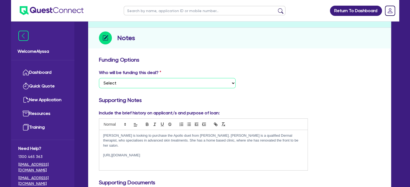
click at [135, 86] on select "Select I want Quest to fund 100% I will fund 100% I will co-fund with Quest Oth…" at bounding box center [167, 83] width 137 height 10
click at [99, 78] on select "Select I want Quest to fund 100% I will fund 100% I will co-fund with Quest Oth…" at bounding box center [167, 83] width 137 height 10
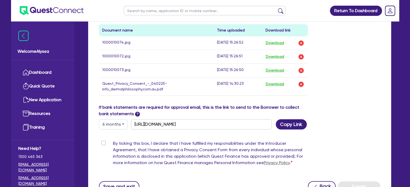
scroll to position [296, 0]
click at [113, 143] on label "By ticking this box, I declare that I have fulfilled my responsibilities under …" at bounding box center [210, 155] width 195 height 28
click at [102, 143] on input "By ticking this box, I declare that I have fulfilled my responsibilities under …" at bounding box center [101, 143] width 4 height 5
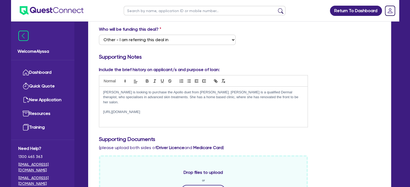
scroll to position [0, 0]
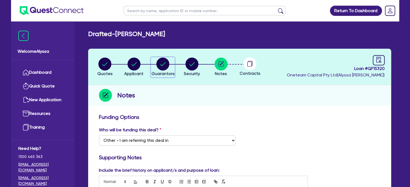
click at [166, 68] on circle "button" at bounding box center [162, 64] width 13 height 13
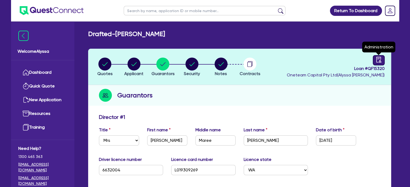
click at [380, 58] on icon "audit" at bounding box center [378, 60] width 5 height 6
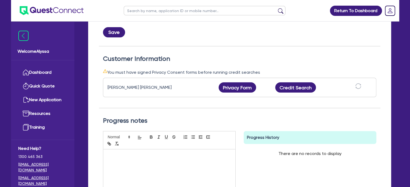
scroll to position [124, 0]
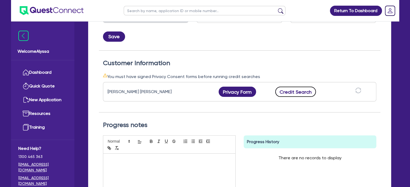
click at [303, 93] on button "Credit Search" at bounding box center [295, 92] width 41 height 10
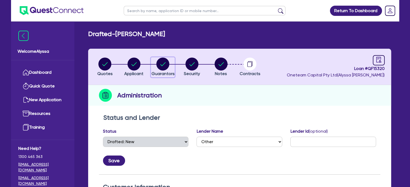
click at [161, 62] on circle "button" at bounding box center [162, 64] width 13 height 13
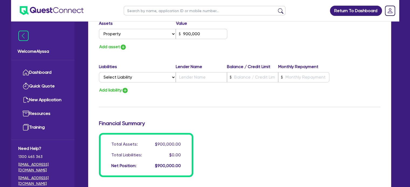
scroll to position [336, 0]
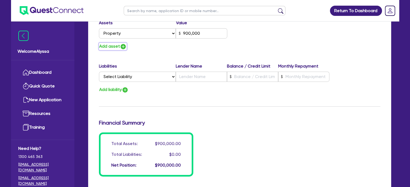
click at [118, 44] on button "Add asset" at bounding box center [113, 46] width 28 height 7
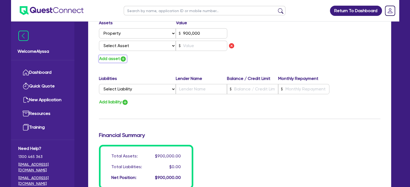
click at [118, 61] on button "Add asset" at bounding box center [113, 58] width 28 height 7
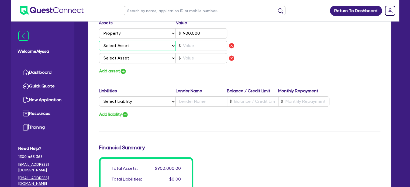
click at [111, 47] on select "Select Asset Cash Property Investment property Vehicle Truck Trailer Equipment …" at bounding box center [137, 46] width 77 height 10
click at [99, 41] on select "Select Asset Cash Property Investment property Vehicle Truck Trailer Equipment …" at bounding box center [137, 46] width 77 height 10
click at [186, 43] on input "text" at bounding box center [201, 46] width 51 height 10
click at [154, 58] on select "Select Asset Cash Property Investment property Vehicle Truck Trailer Equipment …" at bounding box center [137, 58] width 77 height 10
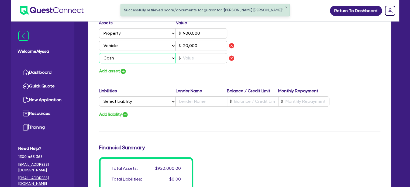
click at [99, 53] on select "Select Asset Cash Property Investment property Vehicle Truck Trailer Equipment …" at bounding box center [137, 58] width 77 height 10
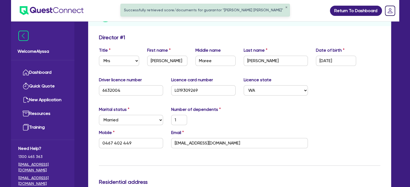
scroll to position [0, 0]
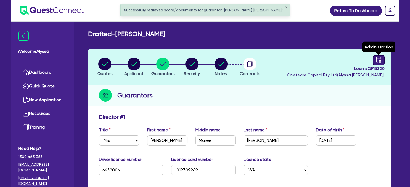
click at [379, 60] on icon "audit" at bounding box center [378, 60] width 5 height 6
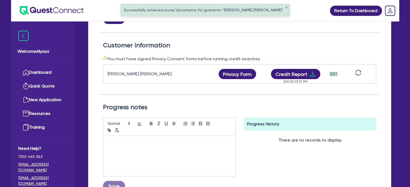
scroll to position [160, 0]
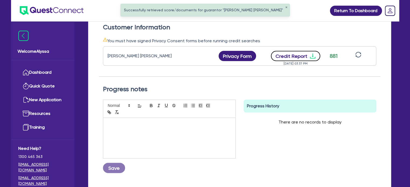
click at [288, 57] on button "Credit Report" at bounding box center [295, 56] width 49 height 10
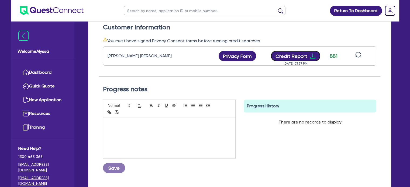
scroll to position [0, 0]
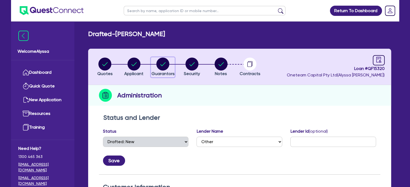
click at [160, 62] on circle "button" at bounding box center [162, 64] width 13 height 13
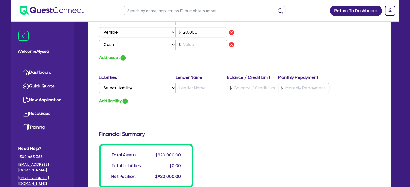
scroll to position [350, 0]
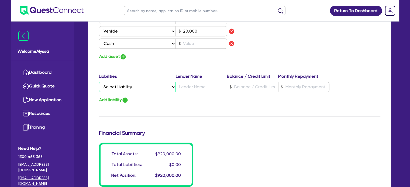
click at [134, 89] on select "Select Liability Credit card Mortgage Investment property loan Vehicle loan Tru…" at bounding box center [137, 87] width 77 height 10
click at [99, 82] on select "Select Liability Credit card Mortgage Investment property loan Vehicle loan Tru…" at bounding box center [137, 87] width 77 height 10
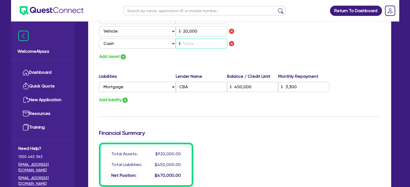
click at [204, 45] on input "text" at bounding box center [201, 44] width 51 height 10
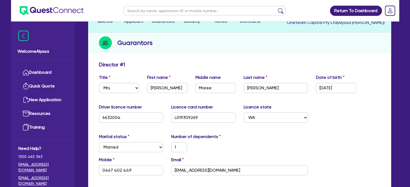
scroll to position [0, 0]
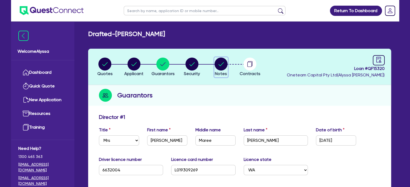
click at [217, 63] on circle "button" at bounding box center [220, 64] width 13 height 13
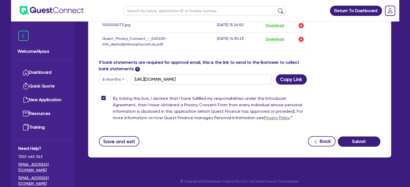
scroll to position [344, 0]
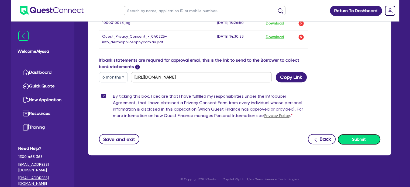
click at [367, 139] on button "Submit" at bounding box center [358, 139] width 43 height 10
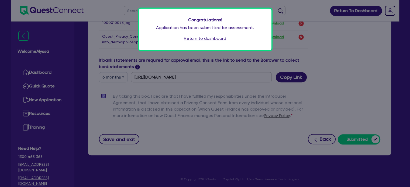
click at [209, 40] on link "Return to dashboard" at bounding box center [205, 38] width 42 height 6
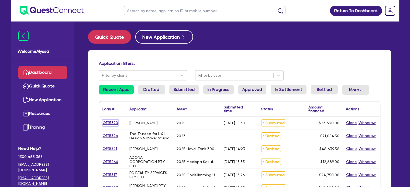
click at [113, 121] on link "QF15320" at bounding box center [110, 123] width 16 height 6
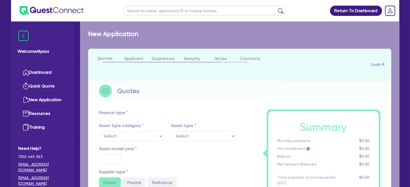
select select "TERTIARY_ASSETS"
type input "2025"
radio input "true"
type input "23,690"
type input "5.5"
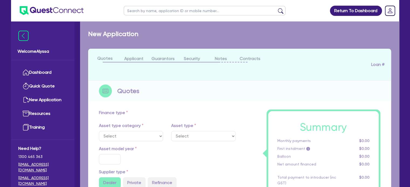
type input "1,302.95"
type input "10.95"
type input "550"
select select "BEAUTY_EQUIPMENT"
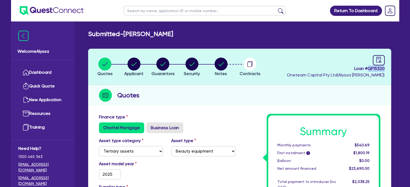
drag, startPoint x: 386, startPoint y: 67, endPoint x: 367, endPoint y: 68, distance: 18.9
click at [367, 68] on header "Quotes Applicant [GEOGRAPHIC_DATA] Security Notes Contracts Loan # QF15320 Onet…" at bounding box center [239, 67] width 303 height 36
copy span "QF15320"
drag, startPoint x: 205, startPoint y: 34, endPoint x: 124, endPoint y: 34, distance: 80.3
click at [124, 34] on div "Submitted - VINEY, CRISTY MAREE" at bounding box center [239, 34] width 311 height 8
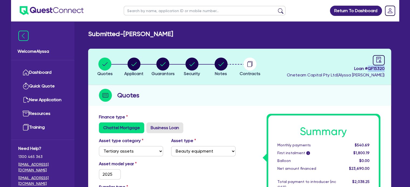
copy h2 "[PERSON_NAME]"
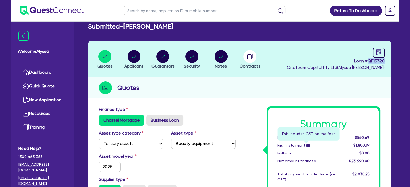
scroll to position [2, 0]
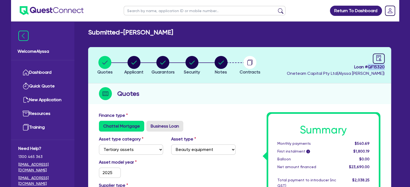
drag, startPoint x: 386, startPoint y: 65, endPoint x: 367, endPoint y: 66, distance: 18.6
click at [367, 66] on header "Quotes Applicant Guarantors Security Notes Contracts Loan # QF15320 Oneteam Cap…" at bounding box center [239, 65] width 303 height 36
copy span "QF15320"
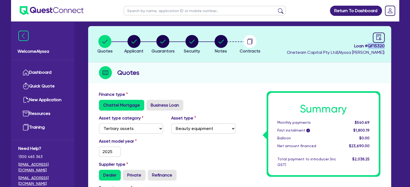
scroll to position [0, 0]
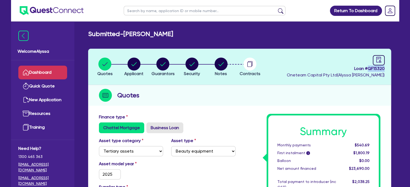
click at [44, 67] on link "Dashboard" at bounding box center [42, 73] width 49 height 14
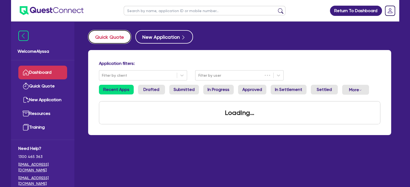
click at [117, 40] on button "Quick Quote" at bounding box center [109, 36] width 43 height 13
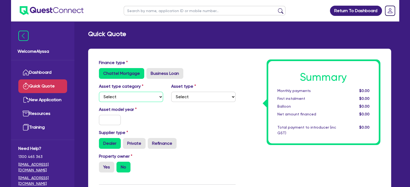
click at [118, 98] on select "Select Cars and light trucks Primary assets Secondary assets Tertiary assets" at bounding box center [131, 97] width 64 height 10
select select "TERTIARY_ASSETS"
click at [99, 92] on select "Select Cars and light trucks Primary assets Secondary assets Tertiary assets" at bounding box center [131, 97] width 64 height 10
click at [183, 98] on select "Select Beauty equipment IT equipment IT software Watercraft Other" at bounding box center [203, 97] width 64 height 10
select select "BEAUTY_EQUIPMENT"
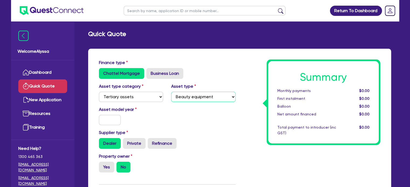
click at [171, 92] on select "Select Beauty equipment IT equipment IT software Watercraft Other" at bounding box center [203, 97] width 64 height 10
click at [112, 117] on input "text" at bounding box center [110, 120] width 22 height 10
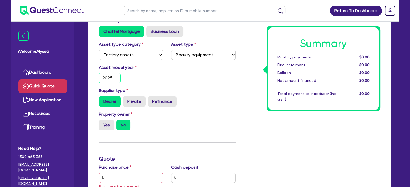
type input "2025"
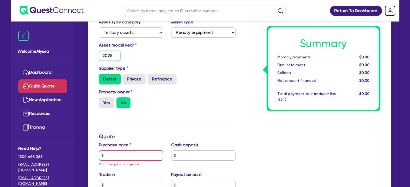
scroll to position [65, 0]
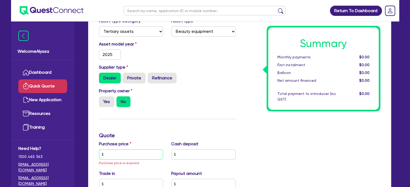
click at [109, 156] on input "text" at bounding box center [131, 154] width 64 height 10
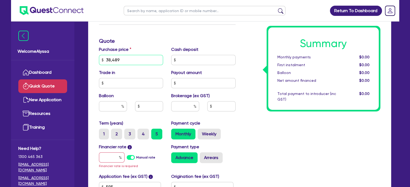
scroll to position [160, 0]
type input "38,489"
click at [182, 106] on input "text" at bounding box center [185, 106] width 28 height 10
type input "5"
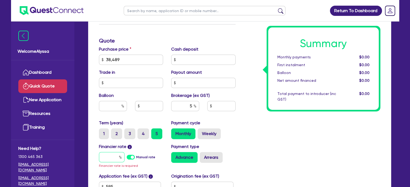
click at [110, 155] on input "text" at bounding box center [112, 157] width 26 height 10
type input "1"
type input "1,957.18"
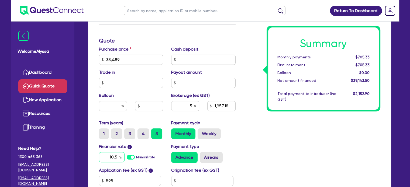
type input "10.5"
type input "1,957.18"
click at [239, 142] on div "Term (years) 1 2 3 4 5 Payment cycle Monthly Weekly" at bounding box center [167, 132] width 145 height 24
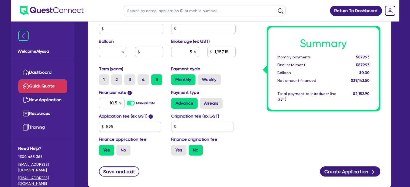
scroll to position [214, 0]
click at [123, 145] on label "No" at bounding box center [123, 150] width 14 height 11
click at [120, 145] on input "No" at bounding box center [118, 147] width 4 height 4
radio input "true"
type input "1,924.45"
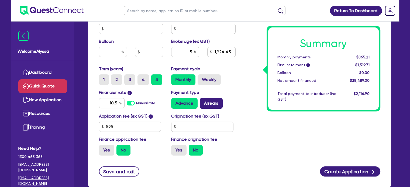
click at [214, 103] on label "Arrears" at bounding box center [211, 103] width 23 height 11
click at [203, 102] on input "Arrears" at bounding box center [202, 100] width 4 height 4
radio input "true"
type input "1,924.45"
click at [261, 123] on div "Summary Monthly payments $872.78 First instalment i $1,527.28 Balloon $0.00 Net…" at bounding box center [311, 2] width 145 height 315
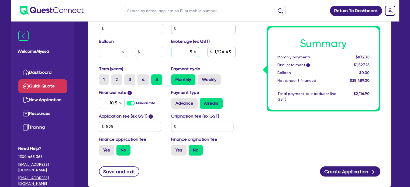
click at [191, 51] on input "5" at bounding box center [185, 52] width 28 height 10
type input "4.5"
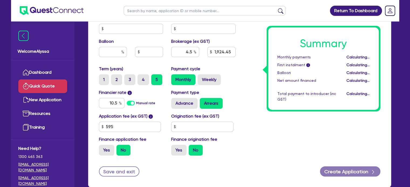
type input "1,732.01"
click at [233, 110] on div "Financier rate i 10.5 Manual rate Payment type Advance Arrears" at bounding box center [167, 101] width 145 height 24
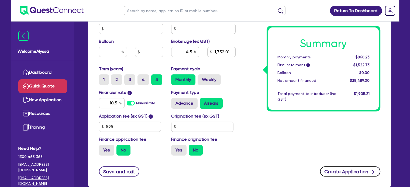
click at [325, 170] on button "Create Application" at bounding box center [350, 171] width 60 height 10
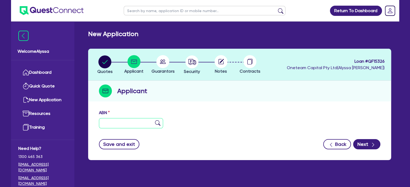
click at [129, 123] on input "text" at bounding box center [131, 123] width 64 height 10
paste input "64 159 917 435"
type input "64 159 917 435"
click at [155, 125] on img at bounding box center [157, 122] width 5 height 5
type input "KAPPER, ASHLEIGH JADE"
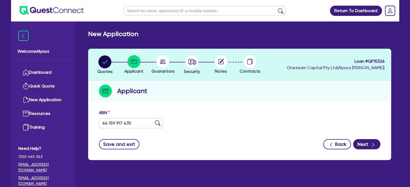
type input "SALON LUMIERE"
select select "SOLE_TRADER"
type input "16/05/2016"
type input "06/05/2023"
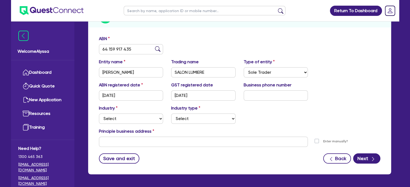
scroll to position [74, 0]
click at [112, 116] on select "Select Accomodation & Food Services Administrative & Support Services Agricultu…" at bounding box center [131, 118] width 64 height 10
select select "HEALTH_BEAUTY"
click at [99, 113] on select "Select Accomodation & Food Services Administrative & Support Services Agricultu…" at bounding box center [131, 118] width 64 height 10
click at [189, 120] on select "Select Chiropractic, Osteopathic Services Cosmetics Supplies Day Spas, Health R…" at bounding box center [203, 118] width 64 height 10
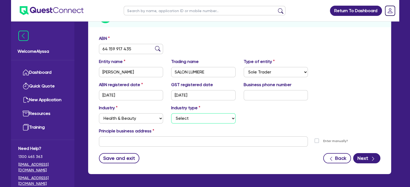
select select "HAIR_BEAUTY_SALONS"
click at [171, 113] on select "Select Chiropractic, Osteopathic Services Cosmetics Supplies Day Spas, Health R…" at bounding box center [203, 118] width 64 height 10
drag, startPoint x: 208, startPoint y: 69, endPoint x: 163, endPoint y: 67, distance: 44.8
click at [163, 67] on div "Entity name KAPPER, ASHLEIGH JADE Trading name SALON LUMIERE Type of entity Sel…" at bounding box center [239, 69] width 289 height 23
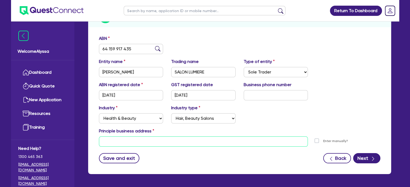
click at [119, 139] on input "text" at bounding box center [203, 142] width 209 height 10
paste input "26 Affinity Bvd, Morayfield QLD 4506"
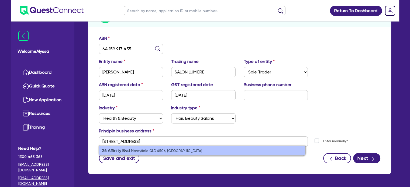
click at [142, 150] on small "Morayfield QLD 4506, Australia" at bounding box center [166, 151] width 71 height 4
type input "26 Affinity Bvd Morayfield QLD 4506"
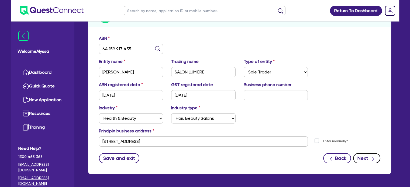
click at [359, 161] on button "Next" at bounding box center [366, 158] width 27 height 10
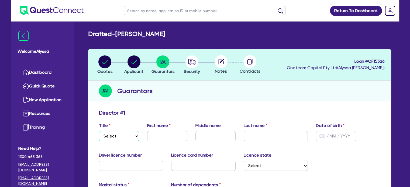
click at [115, 133] on select "Select Mr Mrs Ms Miss Dr" at bounding box center [119, 136] width 40 height 10
select select "MISS"
click at [99, 131] on select "Select Mr Mrs Ms Miss Dr" at bounding box center [119, 136] width 40 height 10
type input "Ashleigh"
type input "Jade"
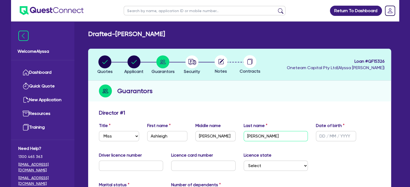
type input "Kapper"
type input "22/03/1993"
type input "099802497"
click at [179, 168] on input "text" at bounding box center [203, 166] width 64 height 10
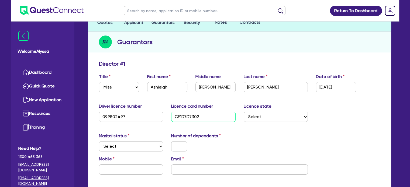
scroll to position [49, 0]
type input "CF1D7D7302"
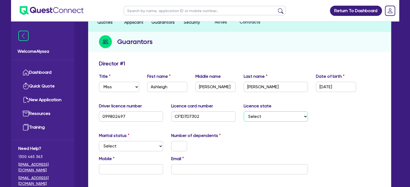
click at [259, 113] on select "Select [GEOGRAPHIC_DATA] [GEOGRAPHIC_DATA] [GEOGRAPHIC_DATA] [GEOGRAPHIC_DATA] …" at bounding box center [275, 116] width 64 height 10
select select "QLD"
click at [243, 111] on select "Select [GEOGRAPHIC_DATA] [GEOGRAPHIC_DATA] [GEOGRAPHIC_DATA] [GEOGRAPHIC_DATA] …" at bounding box center [275, 116] width 64 height 10
click at [117, 146] on select "Select Single Married De Facto / Partner" at bounding box center [131, 146] width 64 height 10
select select "DE_FACTO"
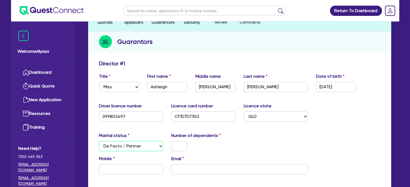
click at [99, 141] on select "Select Single Married De Facto / Partner" at bounding box center [131, 146] width 64 height 10
click at [181, 143] on input "text" at bounding box center [179, 146] width 16 height 10
click at [180, 174] on input "email" at bounding box center [239, 169] width 137 height 10
paste input "ashleighkapper@hotmail.com"
type input "0"
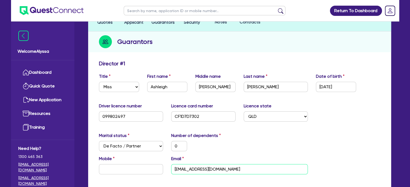
type input "ashleighkapper@hotmail.com"
click at [109, 167] on input "text" at bounding box center [131, 169] width 64 height 10
type input "0"
paste input "423 965 594"
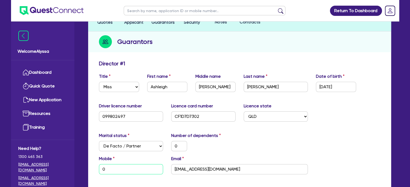
type input "0"
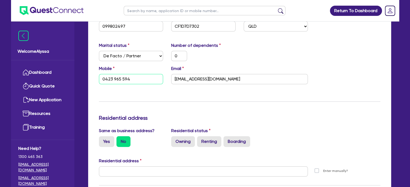
scroll to position [173, 0]
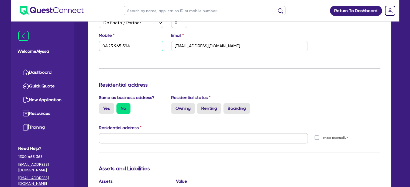
type input "0423 965 594"
click at [186, 95] on label "Residential status" at bounding box center [190, 98] width 39 height 6
click at [209, 113] on label "Renting" at bounding box center [209, 108] width 24 height 11
click at [200, 107] on input "Renting" at bounding box center [199, 105] width 4 height 4
radio input "true"
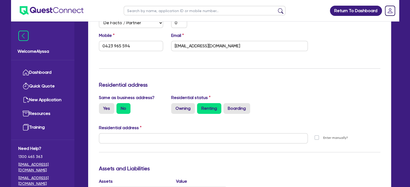
type input "0"
type input "0423 965 594"
click at [114, 138] on input "text" at bounding box center [203, 138] width 209 height 10
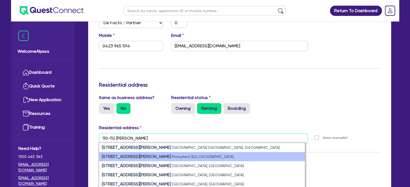
type input "110-112 MADELINE"
click at [125, 157] on strong "110-112 Madeline Drive" at bounding box center [136, 156] width 69 height 5
type input "0"
type input "0423 965 594"
type input "110 Madeline Dr Morayfield QLD 4506"
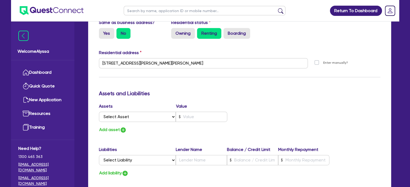
scroll to position [248, 0]
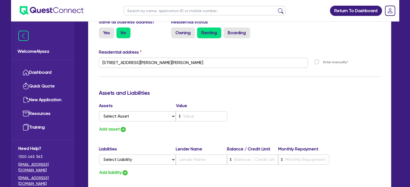
click at [151, 110] on div "Assets Value" at bounding box center [163, 107] width 128 height 9
click at [144, 115] on select "Select Asset Cash Property Investment property Vehicle Truck Trailer Equipment …" at bounding box center [137, 116] width 77 height 10
select select "CASH"
click at [99, 111] on select "Select Asset Cash Property Investment property Vehicle Truck Trailer Equipment …" at bounding box center [137, 116] width 77 height 10
type input "0"
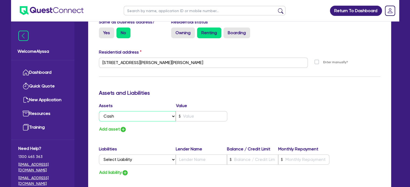
type input "0423 965 594"
type input "0"
type input "0423 965 594"
type input "7"
type input "0"
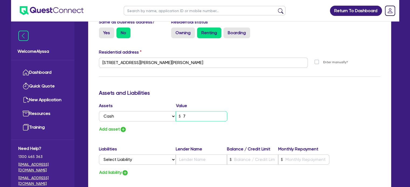
type input "0423 965 594"
type input "70"
type input "0"
type input "0423 965 594"
type input "700"
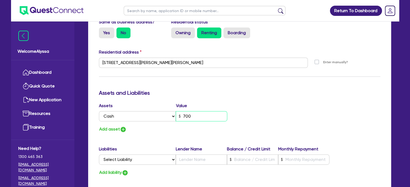
type input "0"
type input "0423 965 594"
type input "7,000"
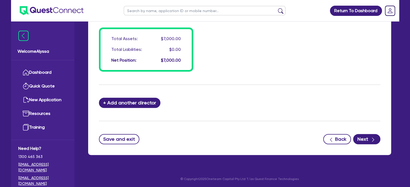
click at [381, 138] on div "Save and exit Back Next" at bounding box center [239, 139] width 289 height 10
click at [372, 139] on icon "button" at bounding box center [372, 139] width 5 height 5
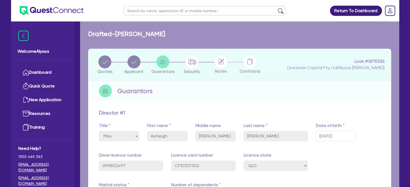
select select "TERTIARY_ASSETS"
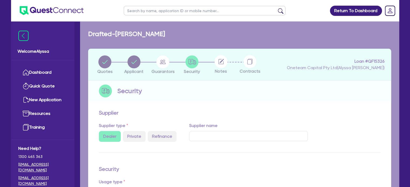
select select "BEAUTY_EQUIPMENT"
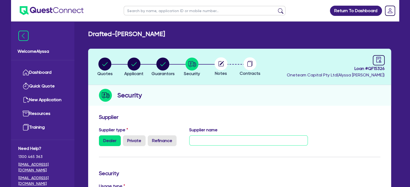
click at [200, 139] on input "text" at bounding box center [248, 140] width 118 height 10
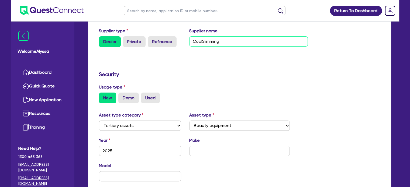
scroll to position [100, 0]
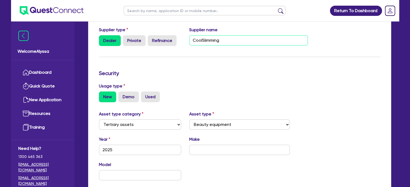
type input "CoolSlimming"
click at [201, 151] on input "text" at bounding box center [239, 150] width 100 height 10
type input "CoolSlimming"
click at [138, 173] on input "text" at bounding box center [140, 175] width 82 height 10
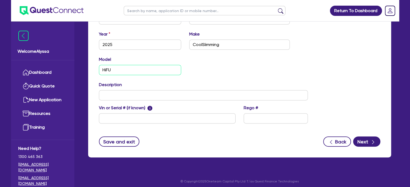
scroll to position [208, 0]
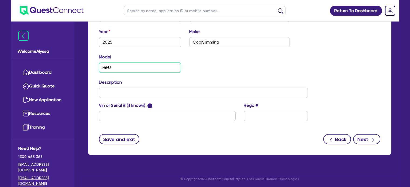
type input "HiFU"
click at [359, 139] on button "Next" at bounding box center [366, 139] width 27 height 10
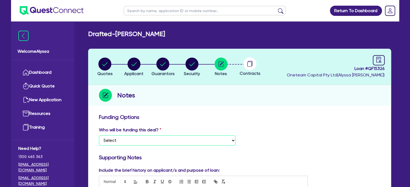
click at [124, 141] on select "Select I want Quest to fund 100% I will fund 100% I will co-fund with Quest Oth…" at bounding box center [167, 140] width 137 height 10
select select "Other"
click at [99, 135] on select "Select I want Quest to fund 100% I will fund 100% I will co-fund with Quest Oth…" at bounding box center [167, 140] width 137 height 10
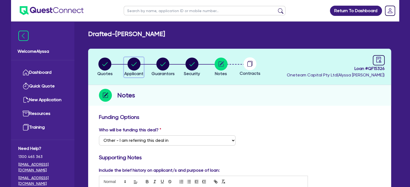
click at [129, 60] on circle "button" at bounding box center [133, 64] width 13 height 13
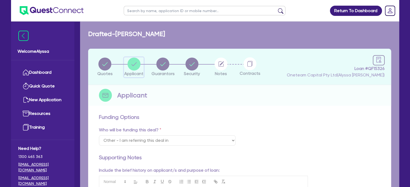
select select "SOLE_TRADER"
select select "HEALTH_BEAUTY"
select select "HAIR_BEAUTY_SALONS"
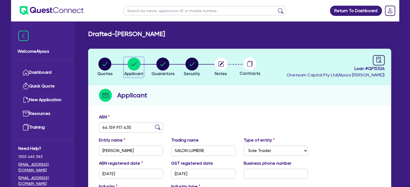
scroll to position [18, 0]
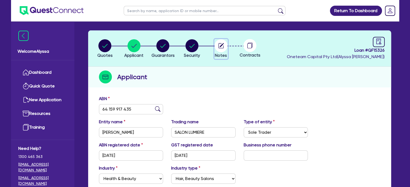
click at [223, 46] on icon "button" at bounding box center [220, 45] width 5 height 5
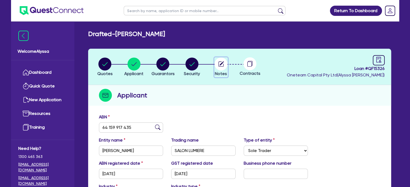
select select "Other"
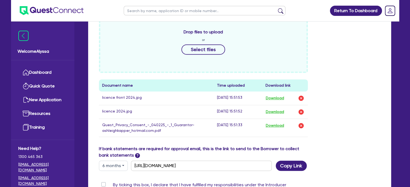
scroll to position [255, 0]
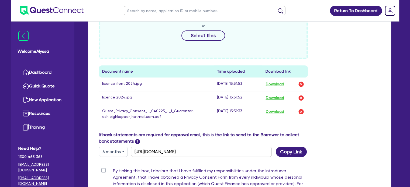
click at [138, 14] on input "text" at bounding box center [205, 10] width 162 height 9
type input "ec"
click button "submit" at bounding box center [280, 12] width 9 height 8
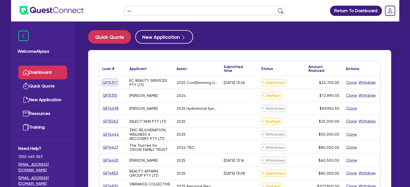
click at [111, 80] on link "QF15317" at bounding box center [109, 82] width 15 height 6
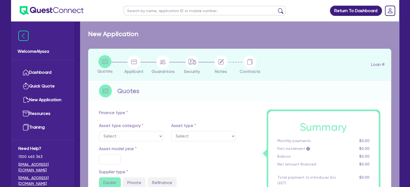
select select "TERTIARY_ASSETS"
type input "2025"
radio input "true"
type input "24,750"
type input "6"
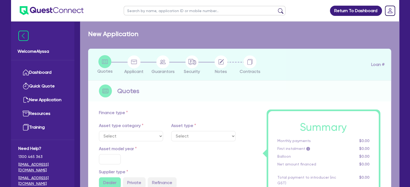
type input "1,485"
type input "10.5"
select select "BEAUTY_EQUIPMENT"
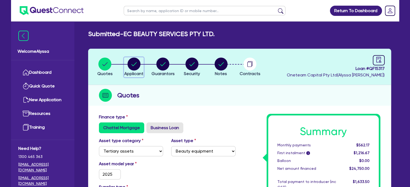
click at [136, 65] on circle "button" at bounding box center [133, 64] width 13 height 13
select select "COMPANY"
select select "HEALTH_BEAUTY"
select select "HAIR_BEAUTY_SALONS"
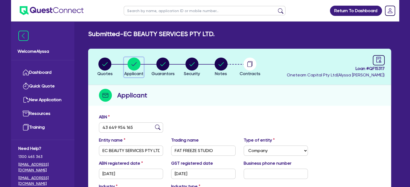
scroll to position [30, 0]
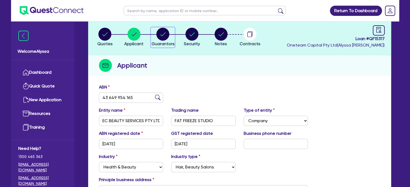
click at [165, 35] on circle "button" at bounding box center [162, 34] width 13 height 13
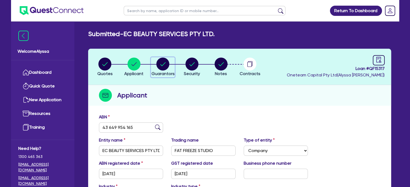
select select "MR"
select select "QLD"
select select "SINGLE"
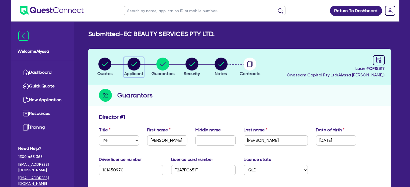
click at [130, 61] on circle "button" at bounding box center [133, 64] width 13 height 13
select select "COMPANY"
select select "HEALTH_BEAUTY"
select select "HAIR_BEAUTY_SALONS"
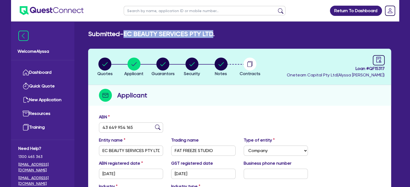
drag, startPoint x: 212, startPoint y: 33, endPoint x: 126, endPoint y: 35, distance: 86.5
click at [126, 35] on h2 "Submitted - EC BEAUTY SERVICES PTY LTD." at bounding box center [151, 34] width 126 height 8
copy h2 "EC BEAUTY SERVICES PTY LTD"
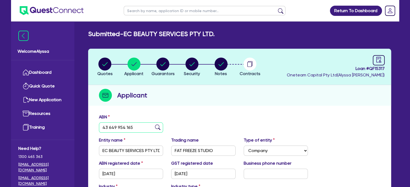
drag, startPoint x: 132, startPoint y: 128, endPoint x: 90, endPoint y: 120, distance: 42.8
click at [90, 120] on div "ABN 43 649 954 165 Entity name EC BEAUTY SERVICES PTY LTD. Trading name FAT FRE…" at bounding box center [239, 182] width 303 height 142
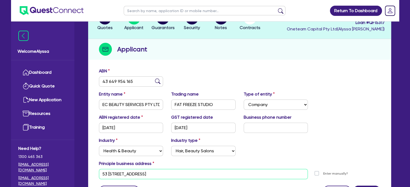
drag, startPoint x: 196, startPoint y: 177, endPoint x: 85, endPoint y: 172, distance: 110.8
click at [85, 172] on div "Quotes Applicant Guarantors Security Notes Contracts Loan # QF15317 Oneteam Cap…" at bounding box center [239, 108] width 311 height 211
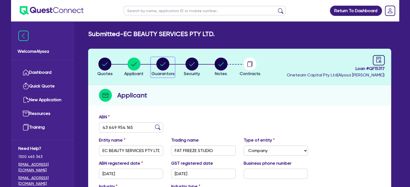
click at [160, 63] on circle "button" at bounding box center [162, 64] width 13 height 13
select select "MR"
select select "QLD"
select select "SINGLE"
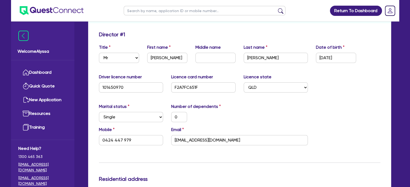
scroll to position [84, 0]
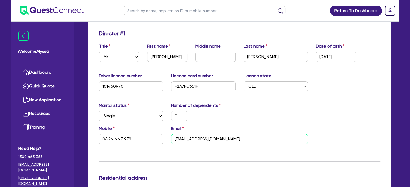
drag, startPoint x: 221, startPoint y: 137, endPoint x: 149, endPoint y: 126, distance: 72.6
click at [149, 126] on div "Mobile 0424 447 979 Email liam.t179@gmail.com" at bounding box center [239, 136] width 289 height 23
click at [137, 8] on input "text" at bounding box center [205, 10] width 162 height 9
type input "ashleigh"
click button "submit" at bounding box center [280, 12] width 9 height 8
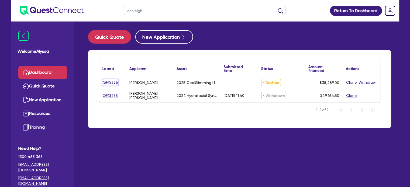
click at [111, 83] on link "QF15326" at bounding box center [110, 82] width 16 height 6
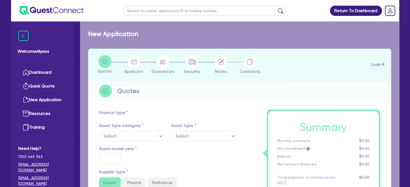
select select "TERTIARY_ASSETS"
type input "2025"
type input "38,489"
type input "4.5"
type input "1,732.01"
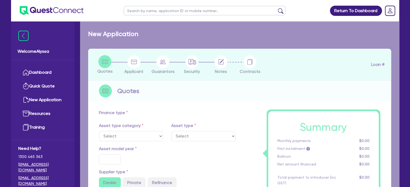
type input "10.5"
select select "BEAUTY_EQUIPMENT"
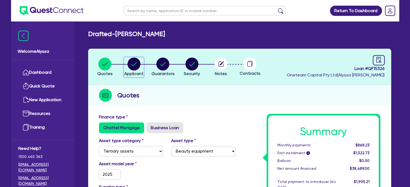
click at [131, 67] on circle "button" at bounding box center [133, 64] width 13 height 13
select select "SOLE_TRADER"
select select "HEALTH_BEAUTY"
select select "HAIR_BEAUTY_SALONS"
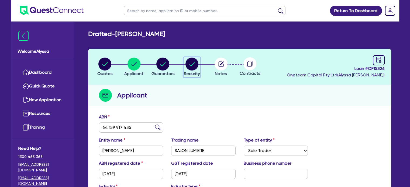
click at [194, 62] on circle "button" at bounding box center [191, 64] width 13 height 13
select select "TERTIARY_ASSETS"
select select "BEAUTY_EQUIPMENT"
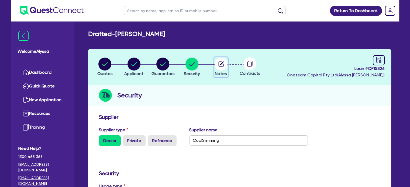
click at [219, 61] on icon "button" at bounding box center [220, 63] width 5 height 5
select select "Other"
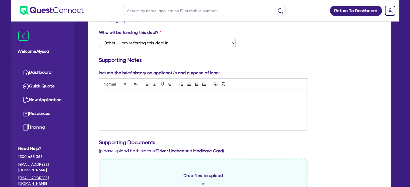
scroll to position [97, 0]
click at [131, 97] on p at bounding box center [203, 96] width 200 height 5
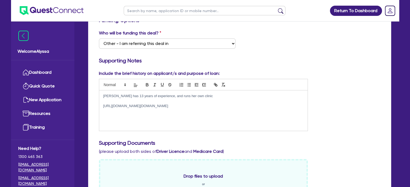
scroll to position [0, 0]
click at [210, 97] on p "Ahsleigh has 13 years of experience, and runs her own clinic" at bounding box center [203, 96] width 200 height 5
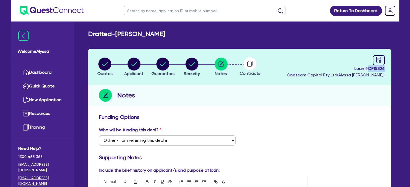
drag, startPoint x: 385, startPoint y: 69, endPoint x: 368, endPoint y: 68, distance: 16.4
click at [368, 68] on header "Quotes Applicant Guarantors Security Notes Contracts Loan # QF15326 Oneteam Cap…" at bounding box center [239, 67] width 303 height 36
copy span "QF15326"
drag, startPoint x: 199, startPoint y: 30, endPoint x: 118, endPoint y: 29, distance: 81.1
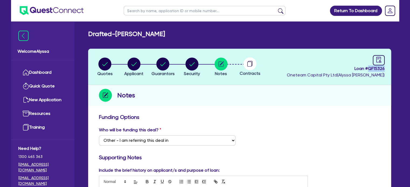
copy h2 "KAPPER, ASHLEIGH JADE"
drag, startPoint x: 387, startPoint y: 68, endPoint x: 368, endPoint y: 69, distance: 18.6
click at [368, 69] on header "Quotes Applicant Guarantors Security Notes Contracts Loan # QF15326 Oneteam Cap…" at bounding box center [239, 67] width 303 height 36
copy span "QF15326"
click at [151, 12] on input "text" at bounding box center [205, 10] width 162 height 9
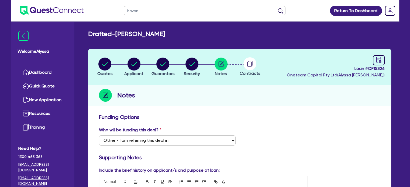
type input "havana"
click button "submit" at bounding box center [280, 12] width 9 height 8
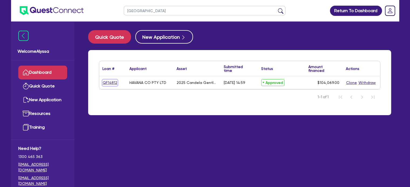
click at [104, 83] on link "QF14812" at bounding box center [109, 83] width 15 height 6
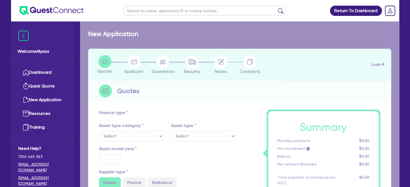
select select "SECONDARY_ASSETS"
type input "2025"
radio input "true"
type input "248,138"
type input "144,069"
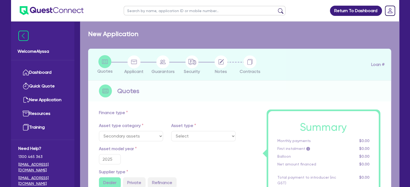
type input "4"
type input "4,162.76"
type input "17.95"
select select "MEDICAL_DENTAL_LABORATORY_EQUIPMENT"
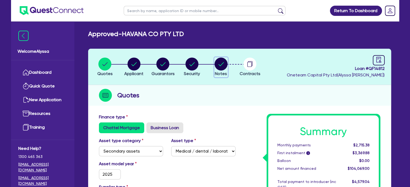
click at [222, 63] on icon "button" at bounding box center [220, 64] width 5 height 4
select select "Quest Finance - Own Book"
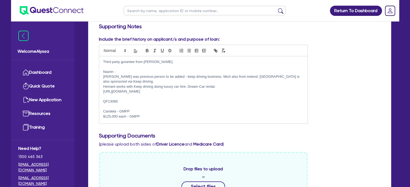
scroll to position [137, 0]
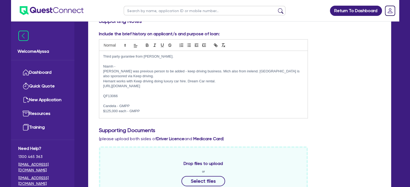
click at [137, 12] on input "text" at bounding box center [205, 10] width 162 height 9
paste input "QF15326"
type input "QF15326"
click button "submit" at bounding box center [280, 12] width 9 height 8
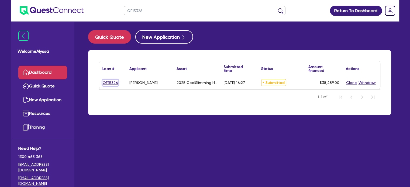
click at [107, 80] on link "QF15326" at bounding box center [110, 83] width 16 height 6
select select "TERTIARY_ASSETS"
select select "BEAUTY_EQUIPMENT"
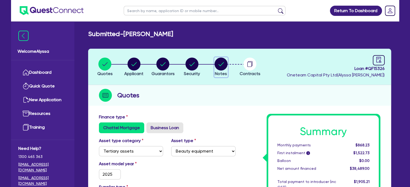
click at [217, 63] on circle "button" at bounding box center [220, 64] width 13 height 13
select select "Other"
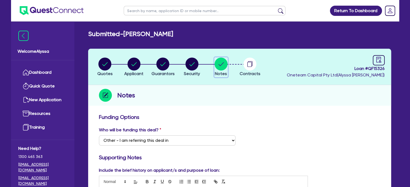
scroll to position [110, 0]
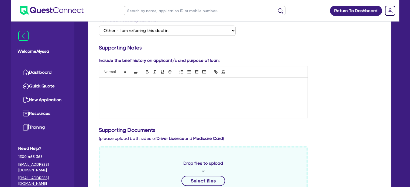
click at [132, 89] on div at bounding box center [203, 98] width 208 height 40
click at [132, 89] on p at bounding box center [203, 88] width 200 height 5
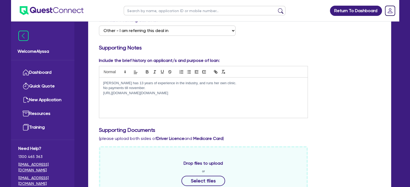
click at [225, 82] on p "Ashleigh has 13 years of experience in the industry, and runs her own clinic." at bounding box center [203, 83] width 200 height 5
click at [222, 85] on p "Ashleigh has 13 years of experience in the industry, and runs her own clinic. S…" at bounding box center [203, 86] width 200 height 10
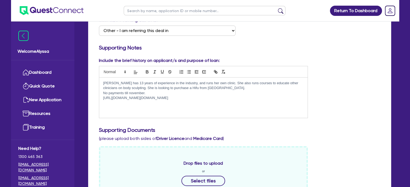
click at [222, 89] on p "Ashleigh has 13 years of experience in the industry, and runs her own clinic. S…" at bounding box center [203, 86] width 200 height 10
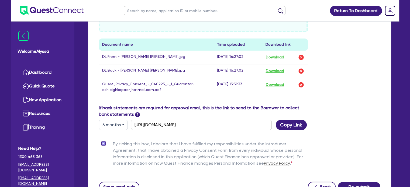
scroll to position [330, 0]
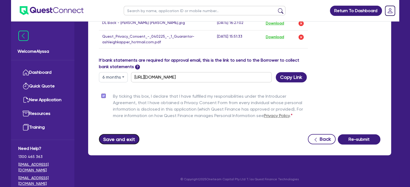
click at [118, 137] on button "Save and exit" at bounding box center [119, 139] width 41 height 10
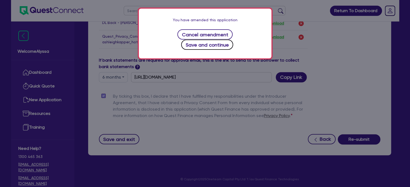
click at [233, 40] on button "Save and continue" at bounding box center [207, 45] width 52 height 10
